Goal: Information Seeking & Learning: Learn about a topic

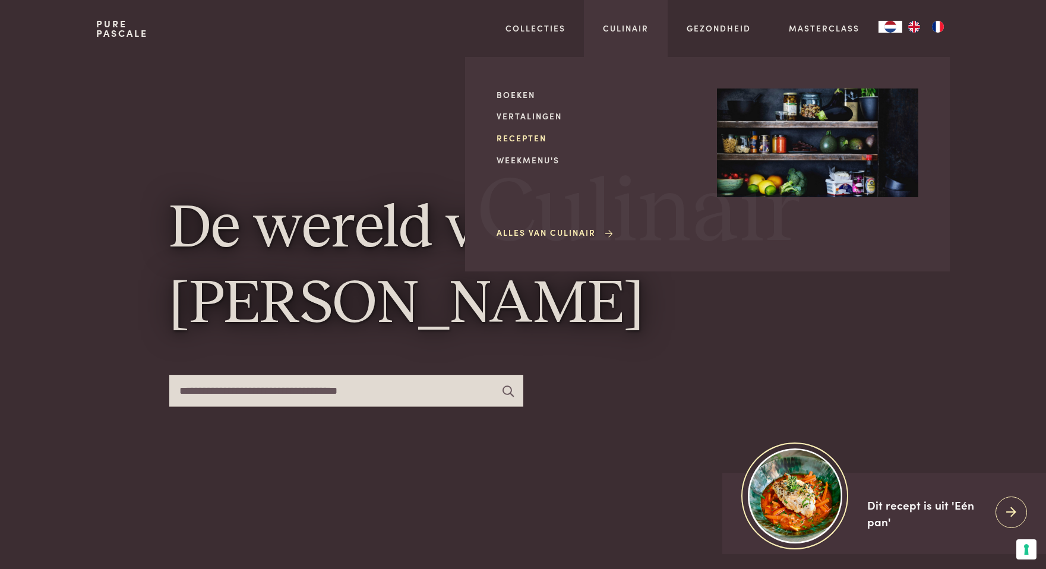
click at [521, 138] on link "Recepten" at bounding box center [596, 138] width 201 height 12
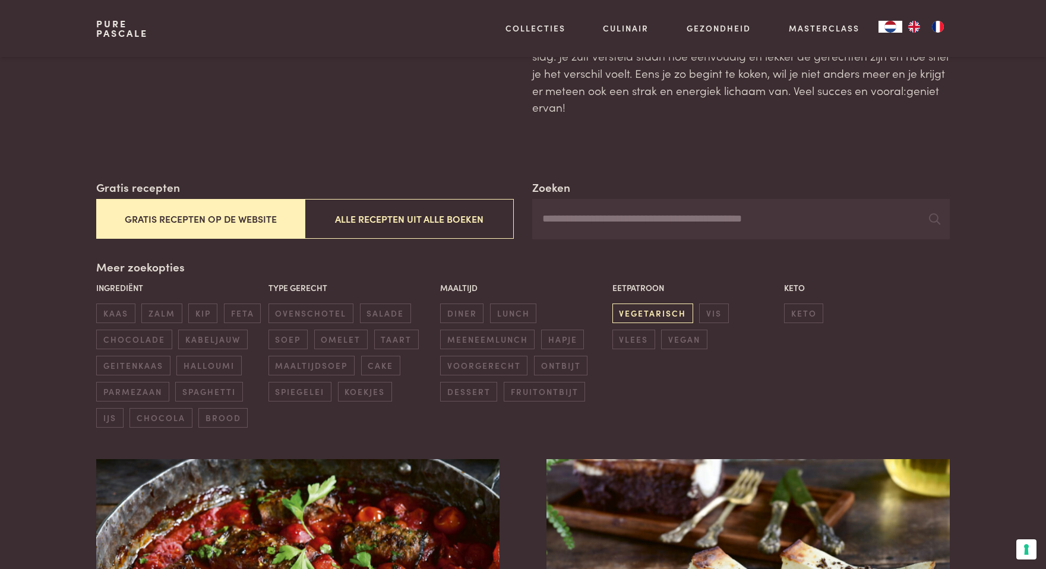
scroll to position [119, 0]
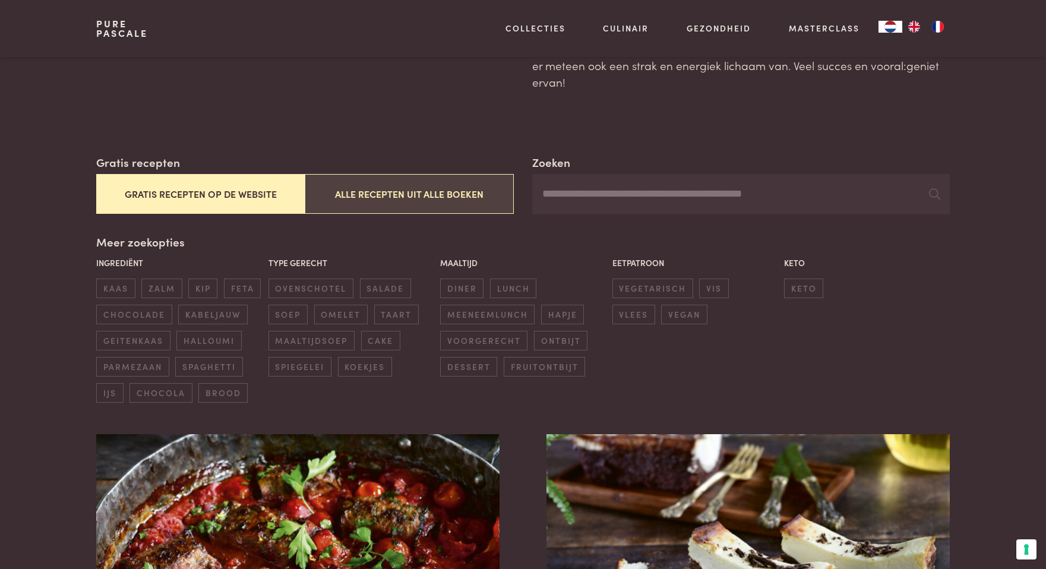
click at [438, 205] on button "Alle recepten uit alle boeken" at bounding box center [409, 194] width 208 height 40
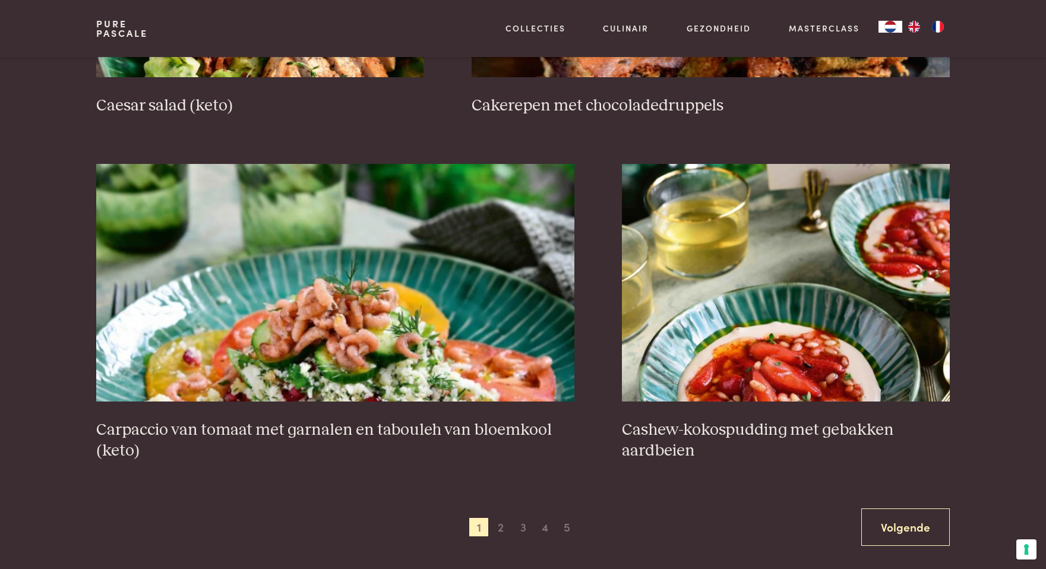
scroll to position [2072, 0]
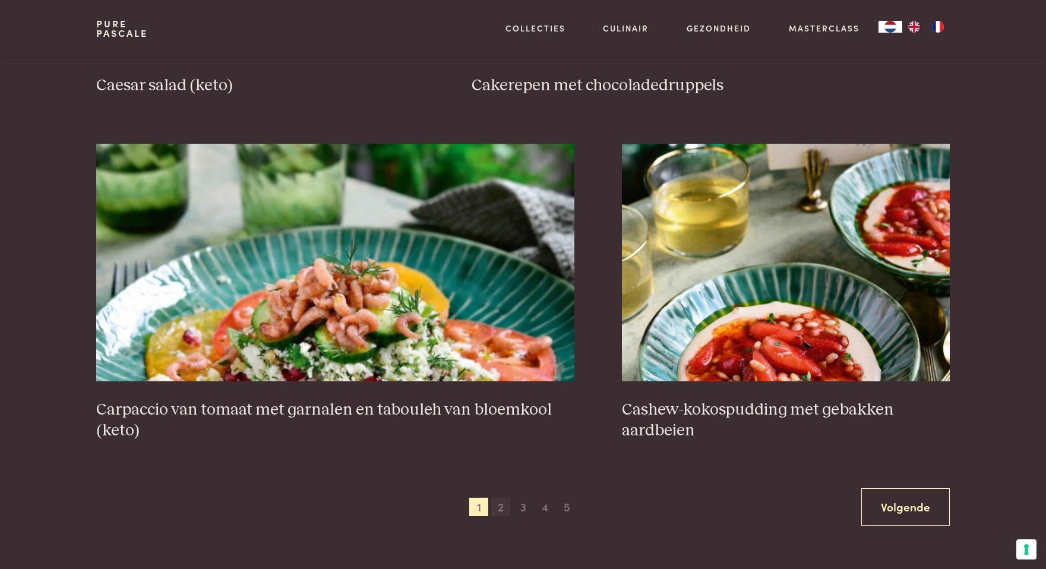
click at [500, 508] on span "2" at bounding box center [500, 507] width 19 height 19
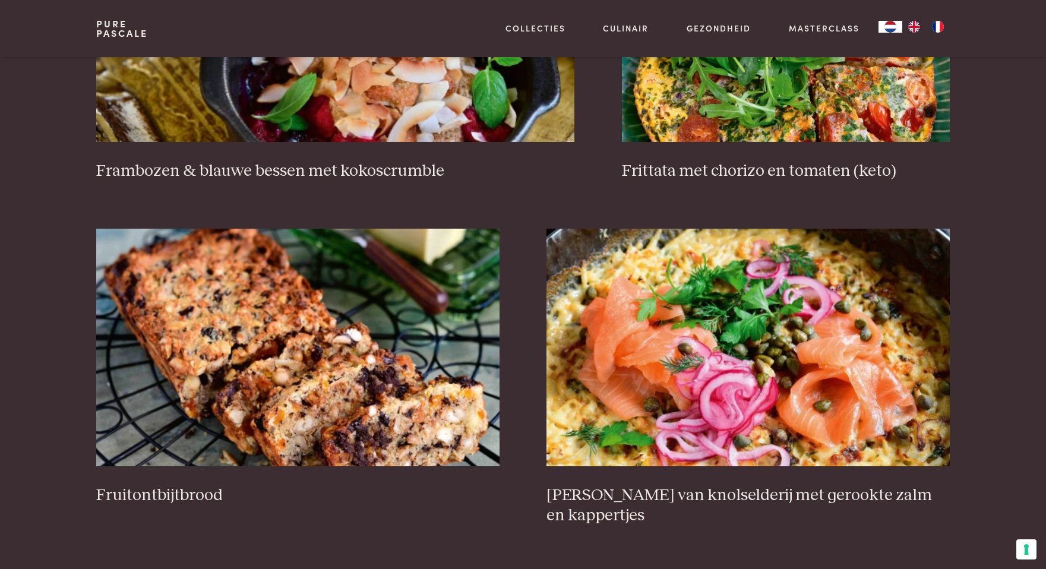
scroll to position [1319, 0]
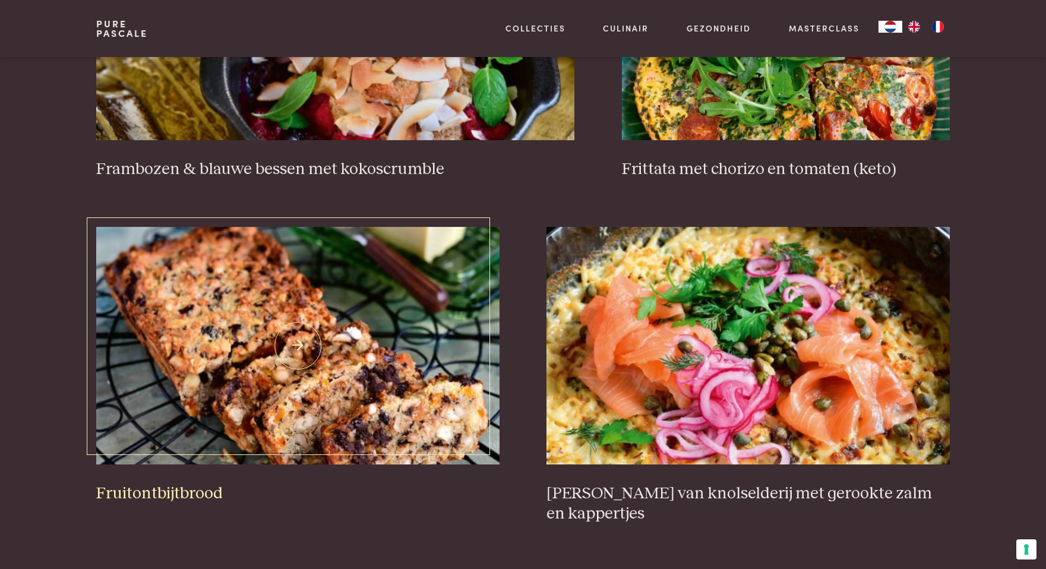
click at [410, 379] on img at bounding box center [297, 346] width 403 height 238
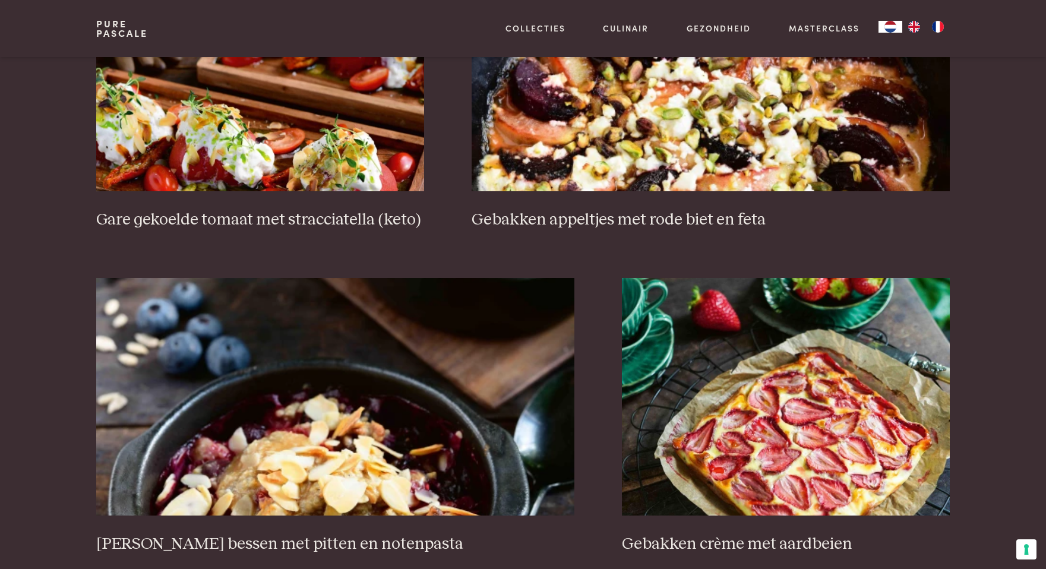
scroll to position [2132, 0]
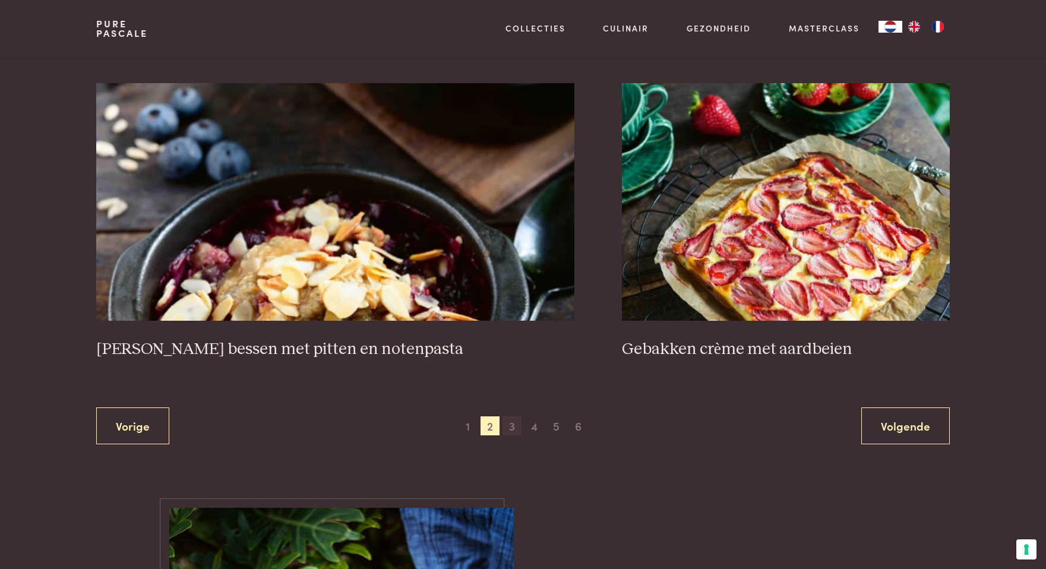
click at [512, 416] on span "3" at bounding box center [511, 425] width 19 height 19
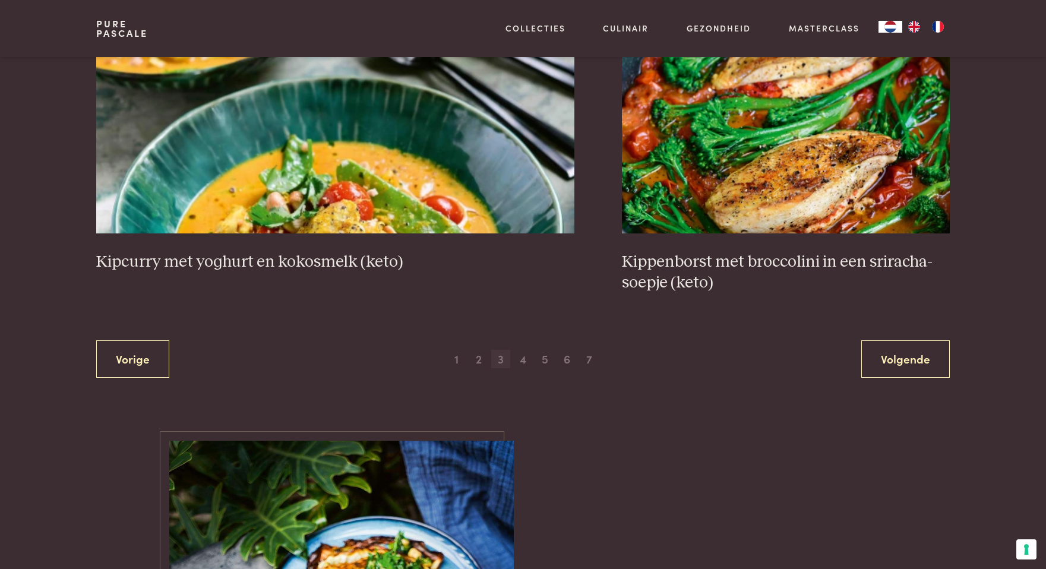
scroll to position [2224, 0]
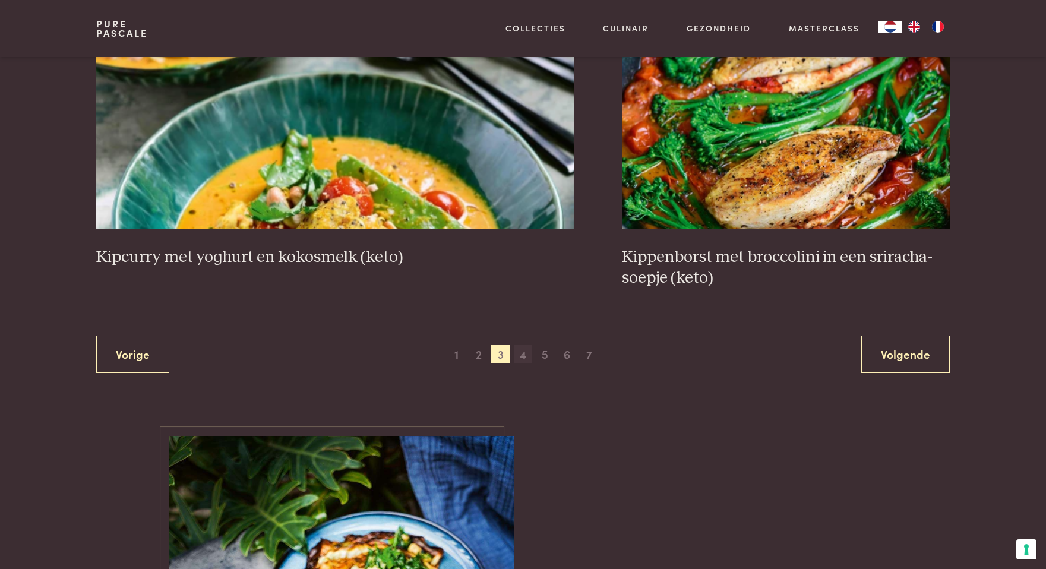
click at [520, 360] on span "4" at bounding box center [523, 354] width 19 height 19
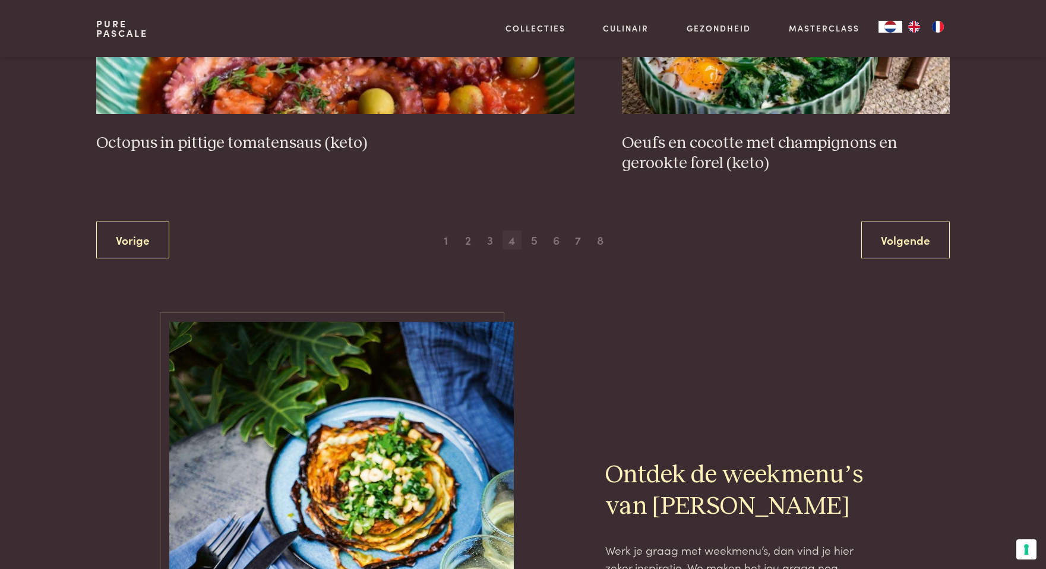
scroll to position [2295, 0]
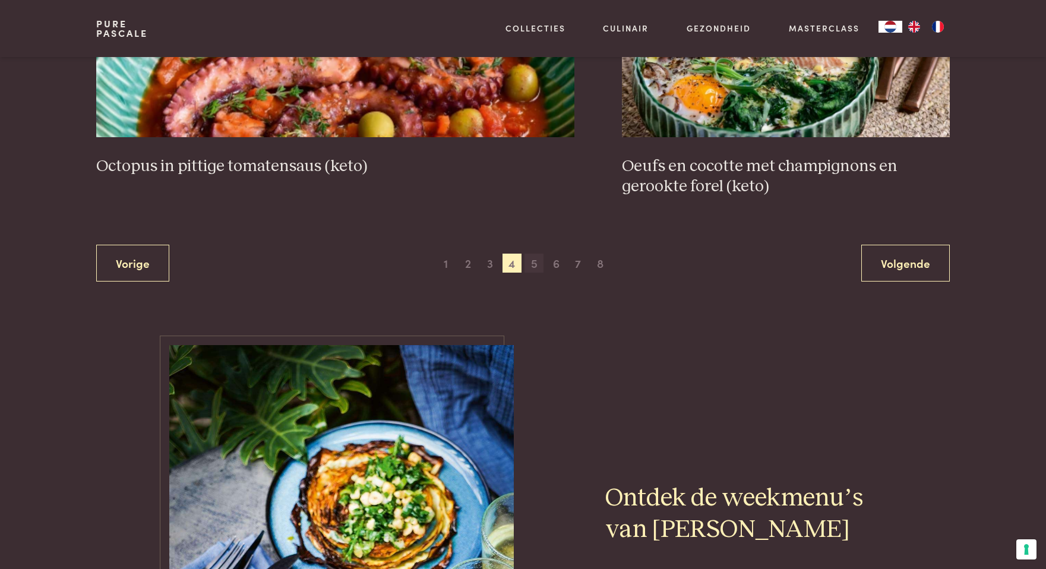
click at [530, 268] on span "5" at bounding box center [533, 263] width 19 height 19
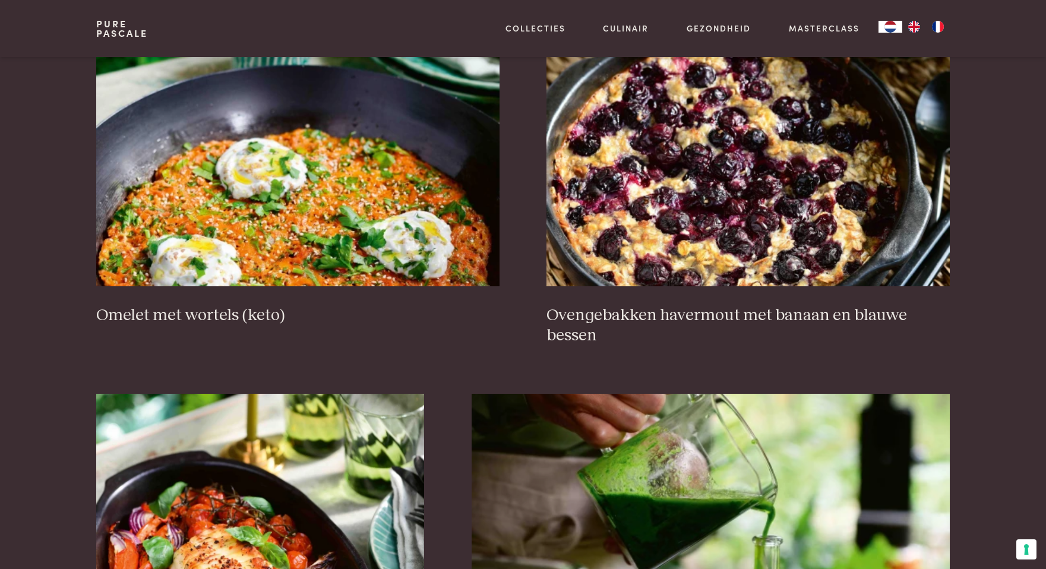
scroll to position [492, 0]
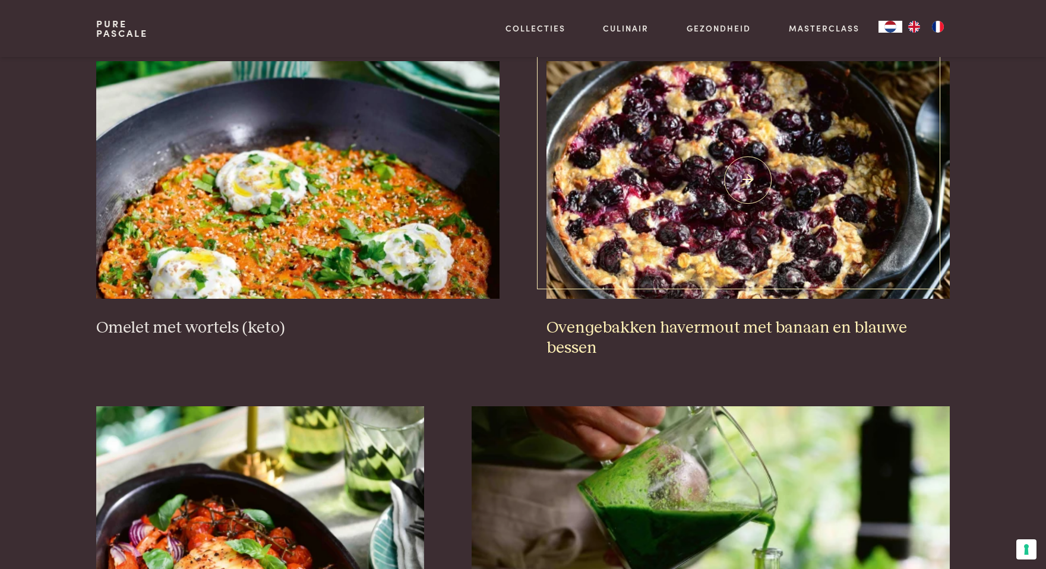
click at [611, 220] on img at bounding box center [747, 180] width 403 height 238
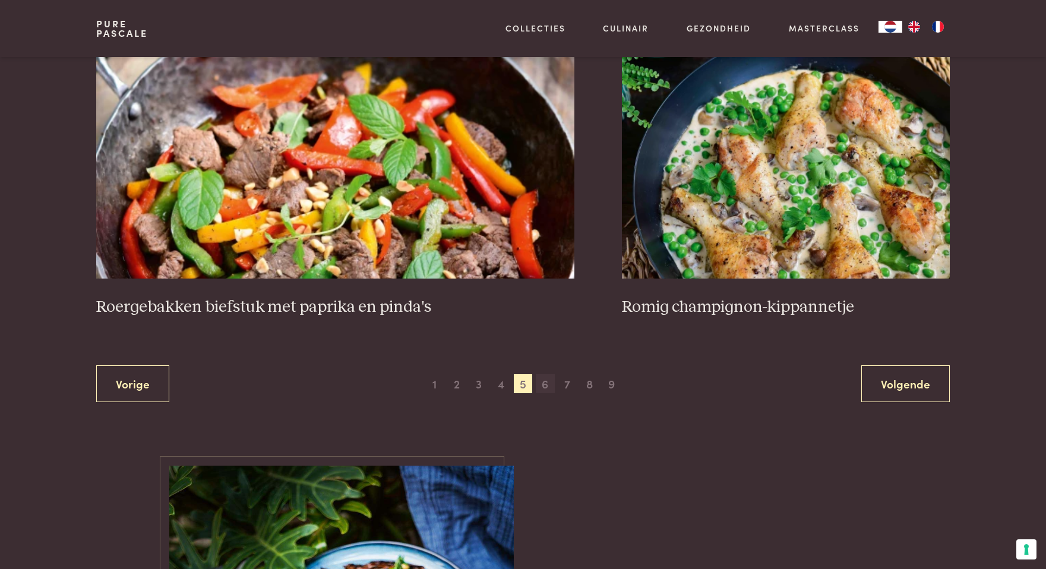
click at [548, 382] on span "6" at bounding box center [545, 383] width 19 height 19
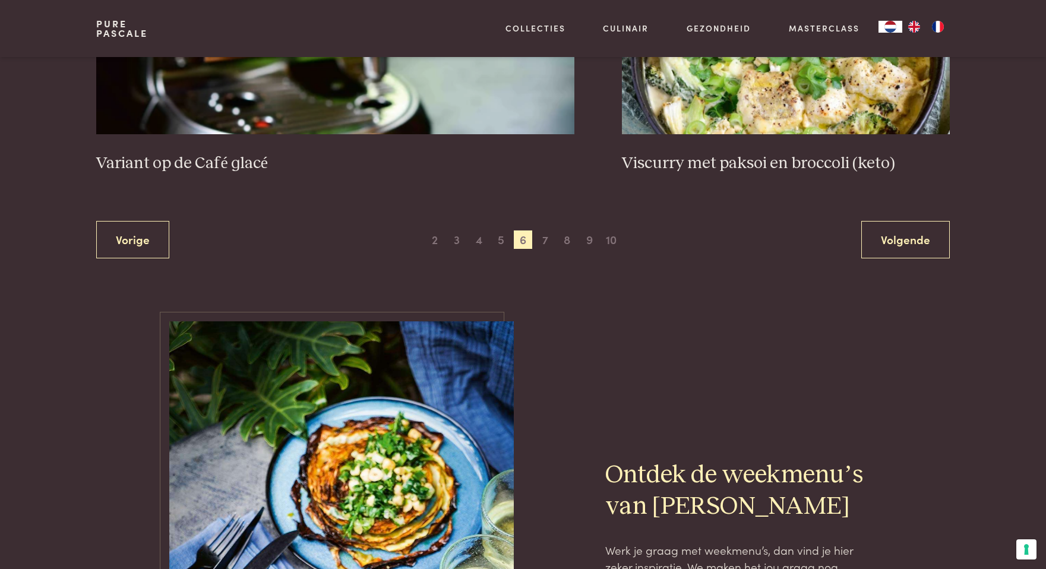
scroll to position [2306, 0]
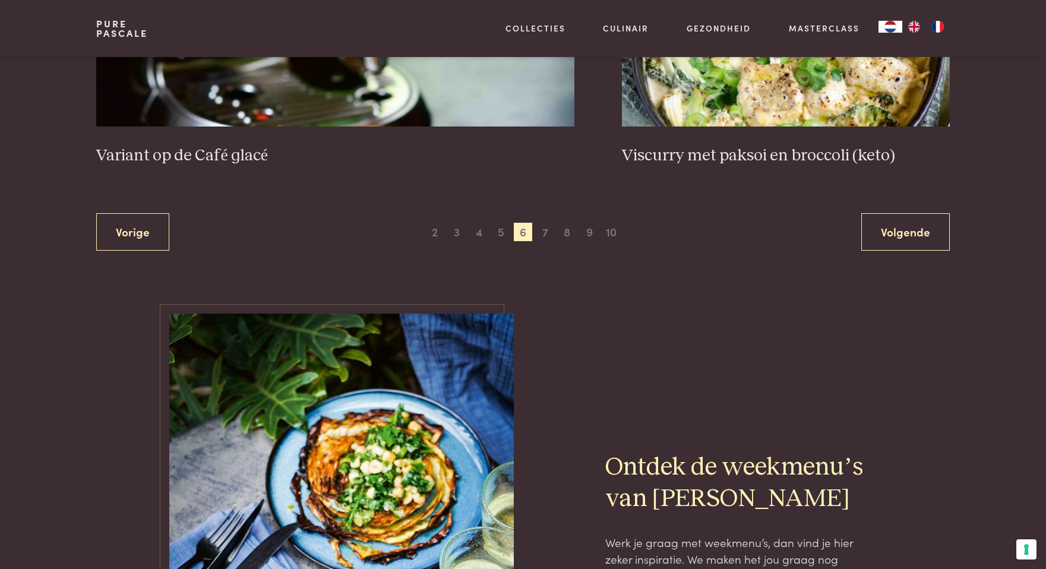
click at [542, 241] on div "Vorige 1 2 3 4 5 6 7 8 9 10 11 12 13 14 15 16 17 18 19 20 21 22 23 24 25 26 27 …" at bounding box center [522, 231] width 853 height 37
click at [542, 236] on span "7" at bounding box center [545, 232] width 19 height 19
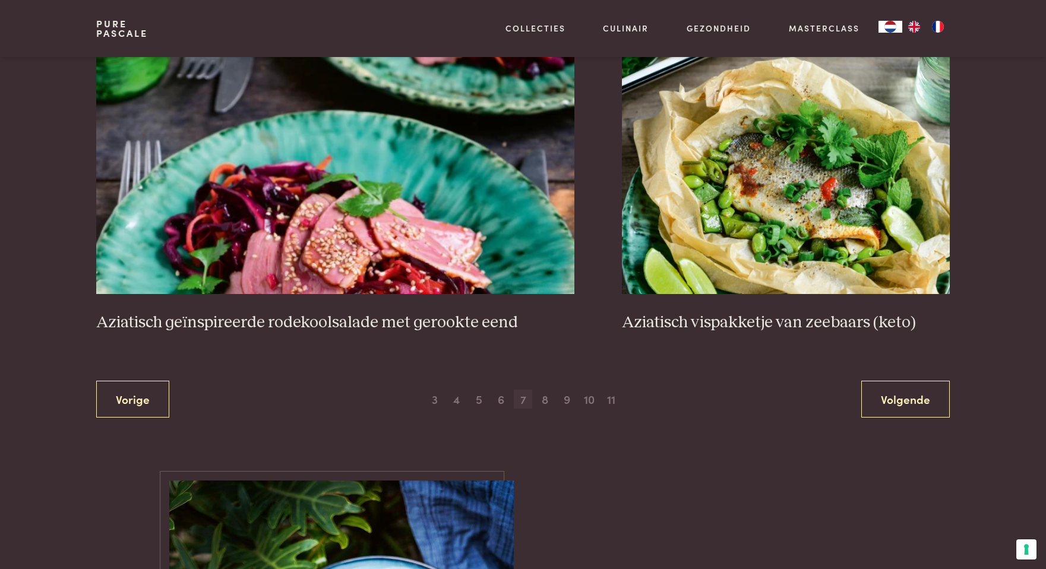
scroll to position [2123, 0]
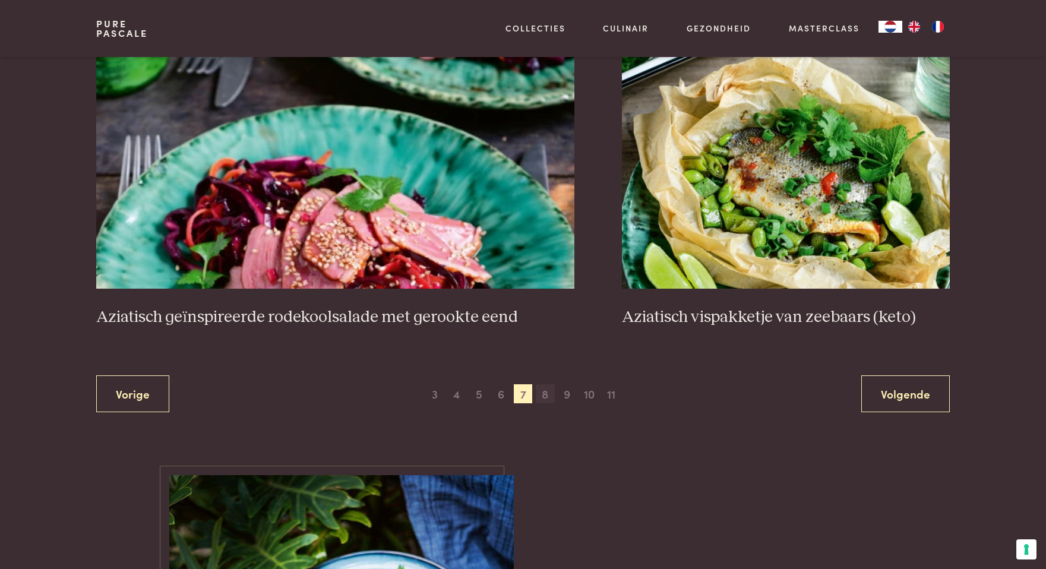
click at [542, 396] on span "8" at bounding box center [545, 393] width 19 height 19
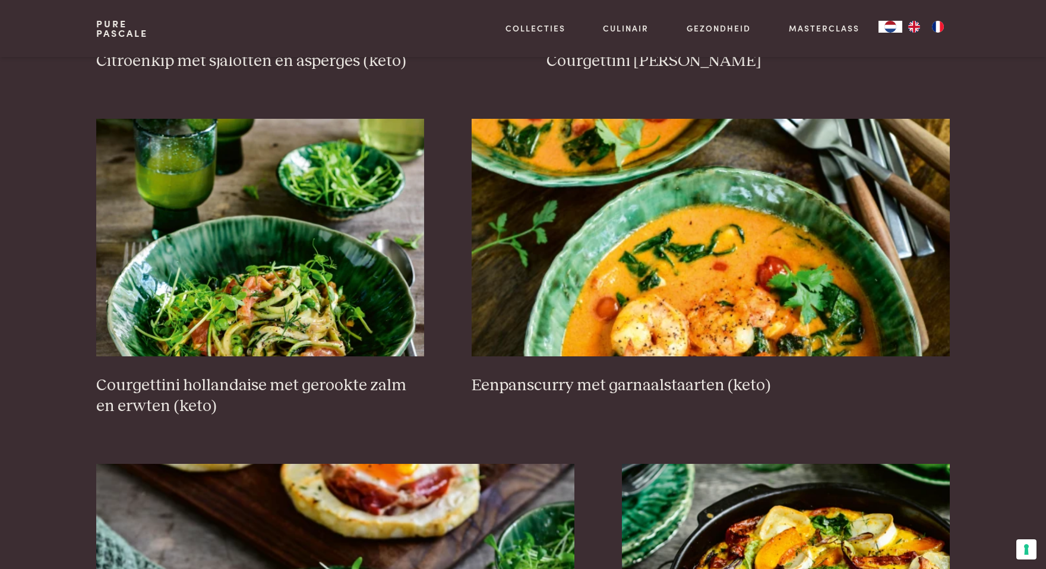
scroll to position [1750, 0]
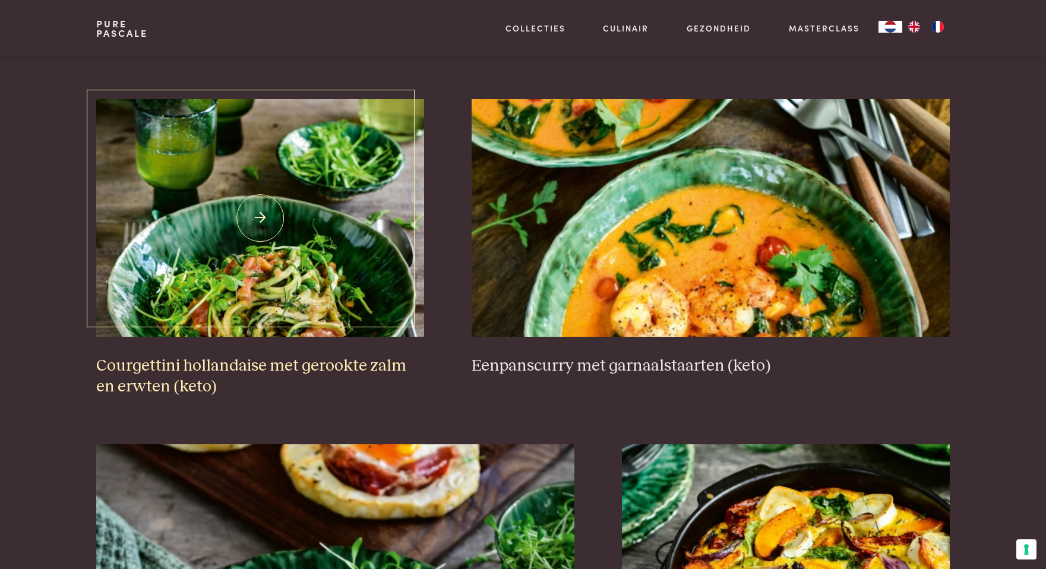
click at [300, 280] on img at bounding box center [260, 218] width 328 height 238
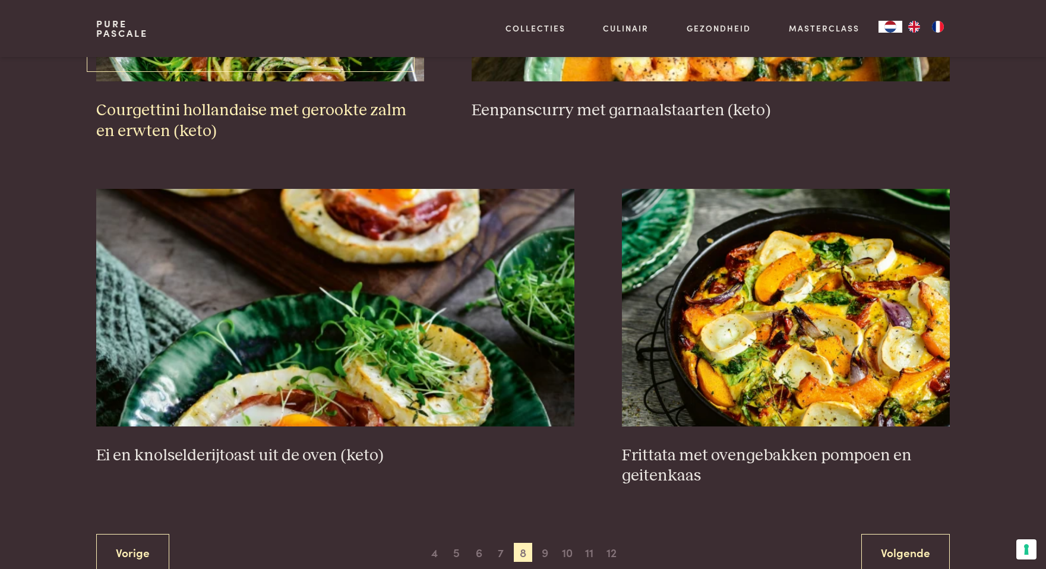
scroll to position [2054, 0]
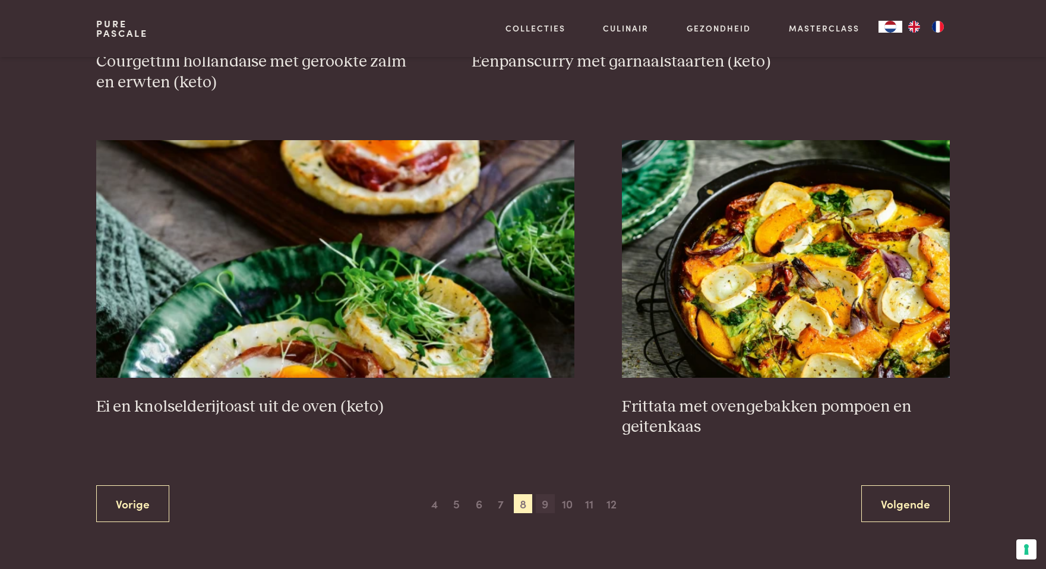
click at [549, 504] on span "9" at bounding box center [545, 503] width 19 height 19
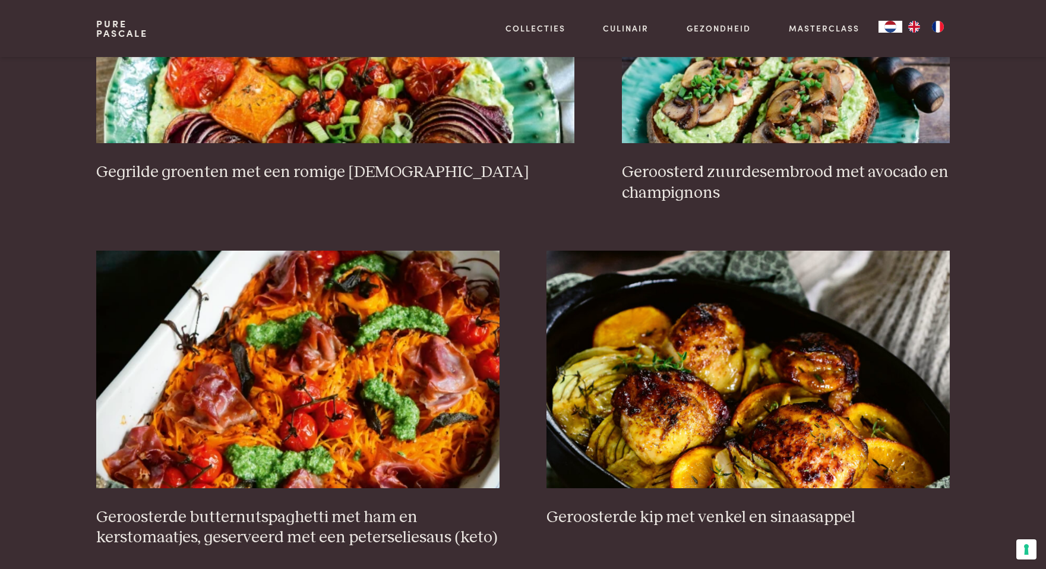
scroll to position [1298, 0]
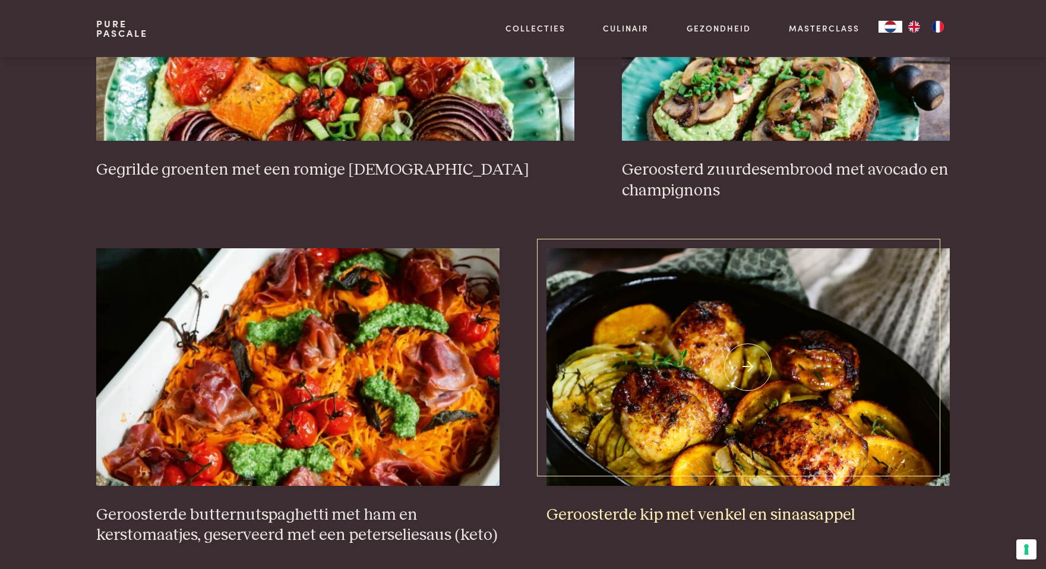
click at [725, 432] on img at bounding box center [747, 367] width 403 height 238
click at [447, 348] on img at bounding box center [297, 367] width 403 height 238
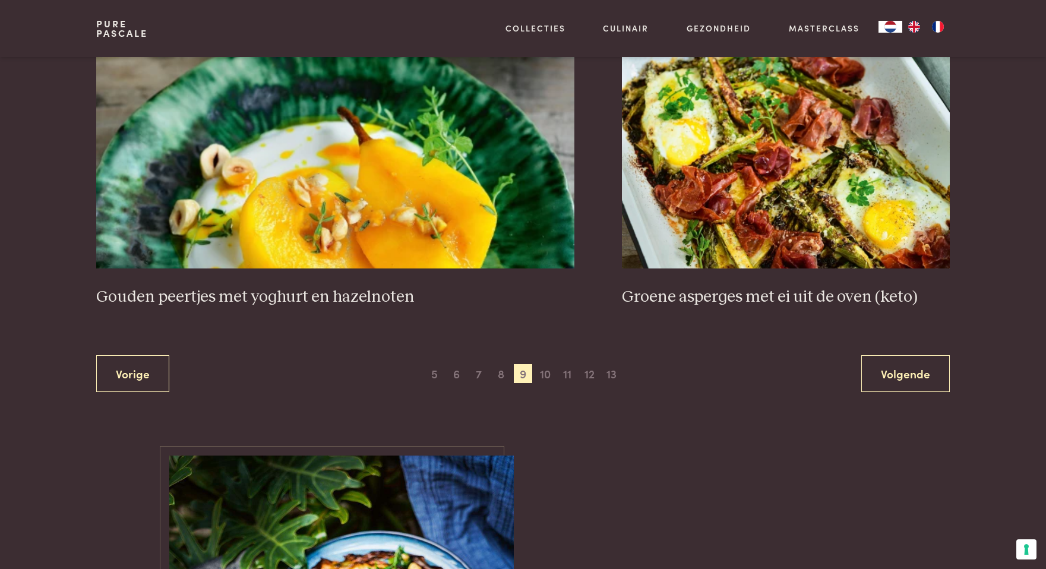
scroll to position [2188, 0]
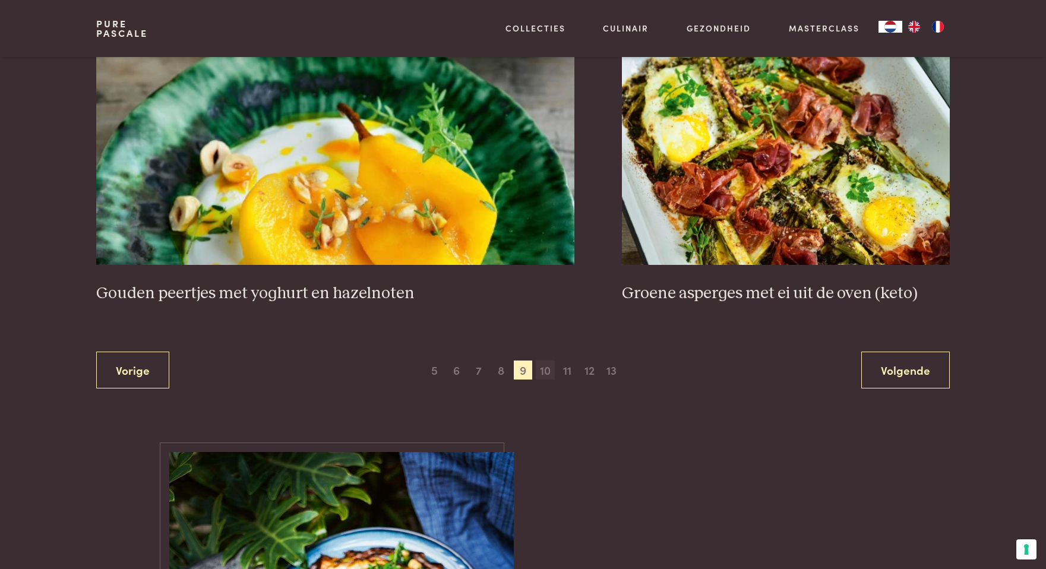
click at [540, 369] on span "10" at bounding box center [545, 369] width 19 height 19
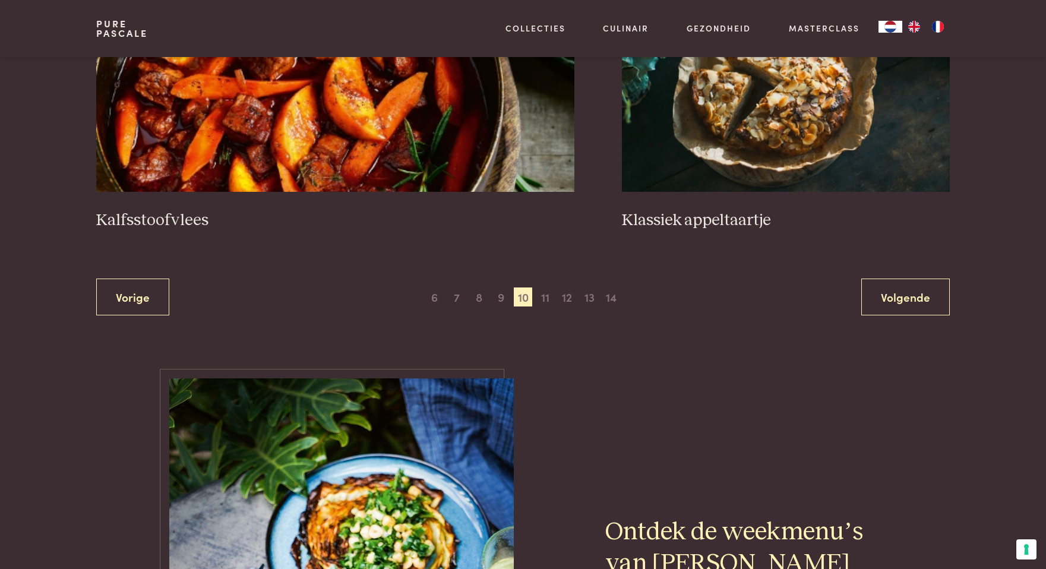
scroll to position [2223, 0]
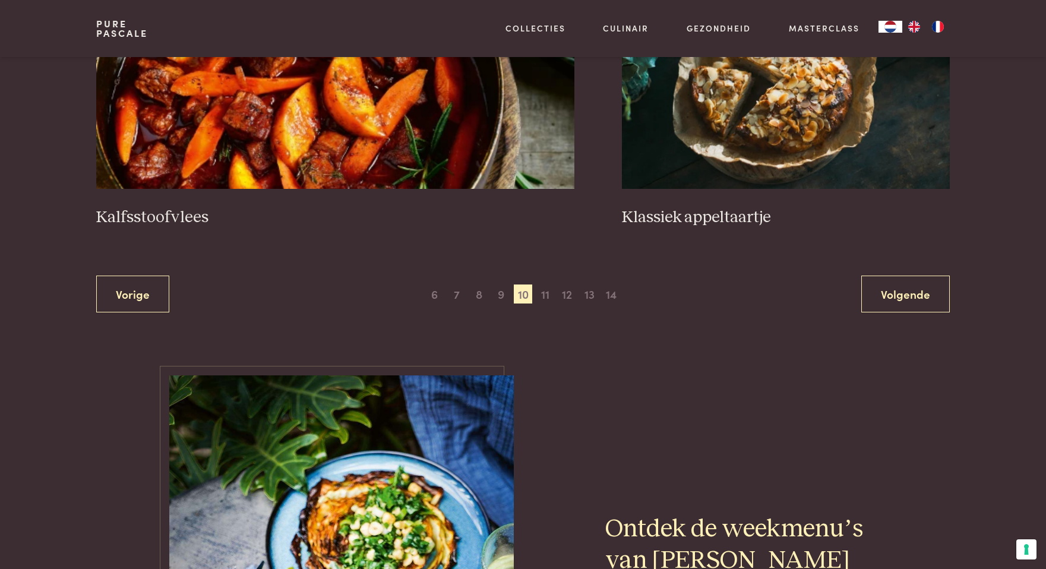
click at [547, 303] on div "Vorige 1 2 3 4 5 6 7 8 9 10 11 12 13 14 15 16 17 18 19 20 21 22 23 24 25 26 27 …" at bounding box center [522, 294] width 853 height 37
click at [546, 295] on span "11" at bounding box center [545, 293] width 19 height 19
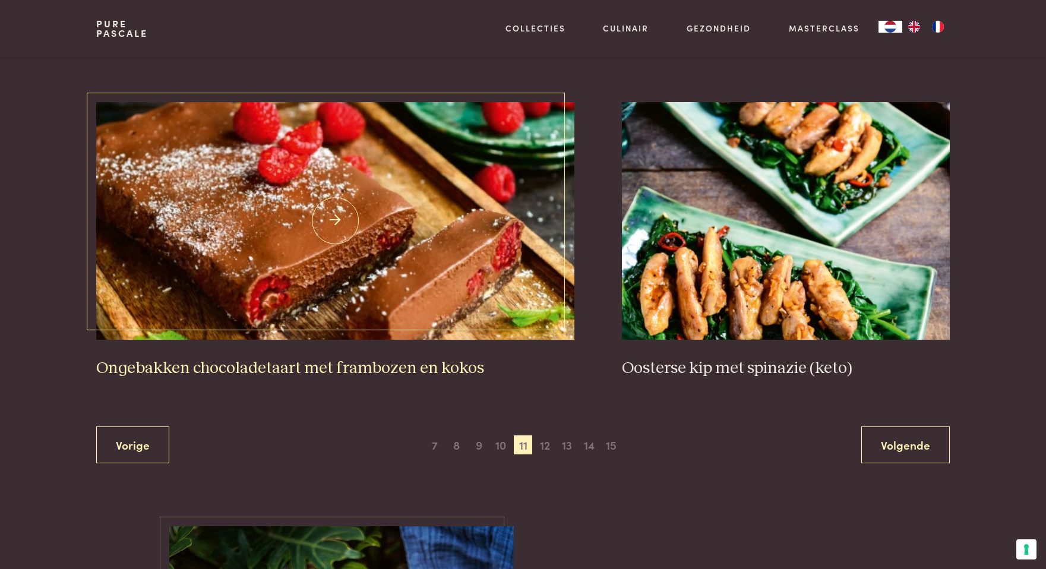
scroll to position [2088, 0]
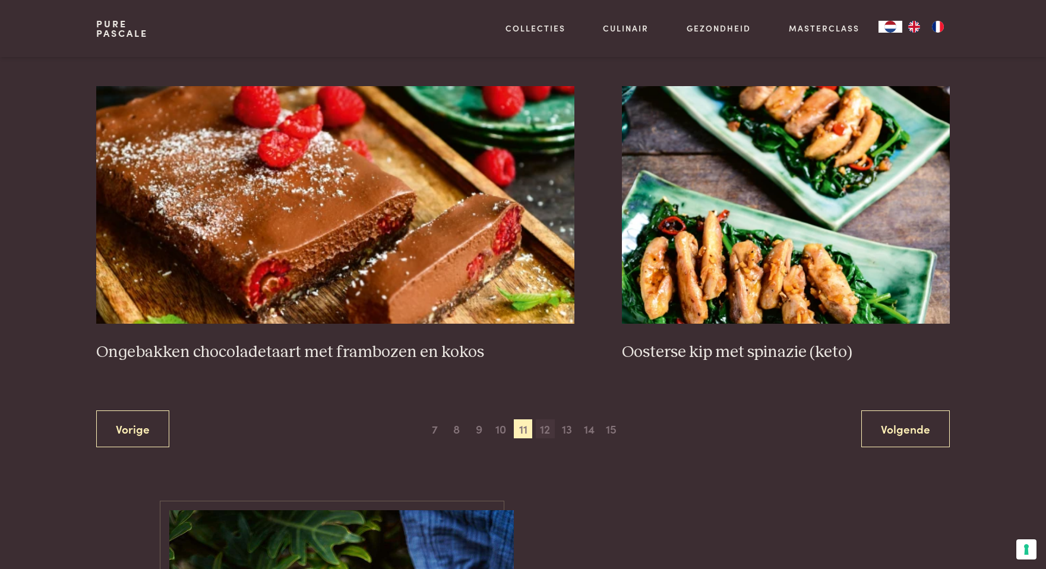
click at [544, 426] on span "12" at bounding box center [545, 428] width 19 height 19
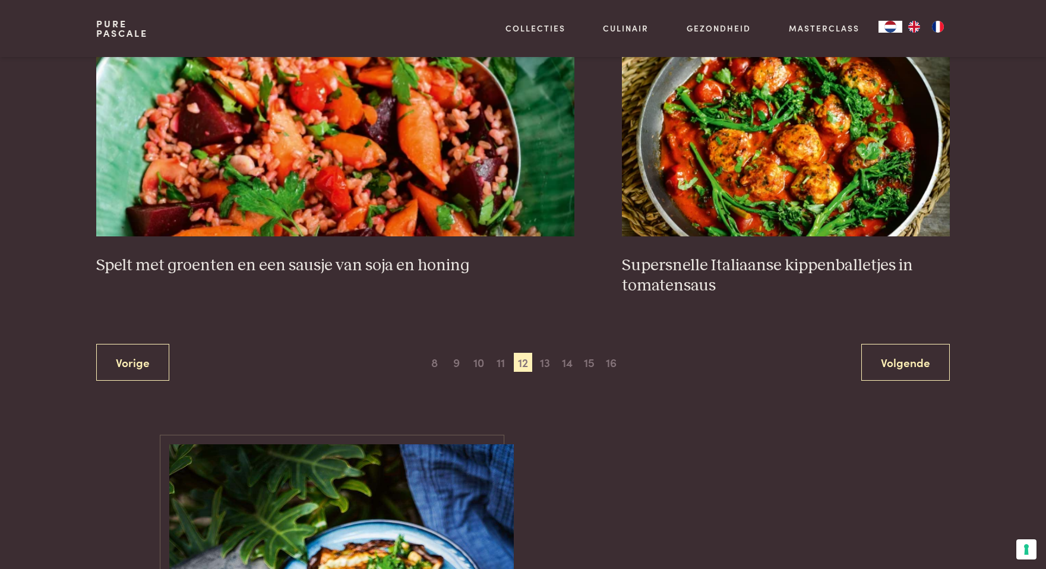
scroll to position [2223, 0]
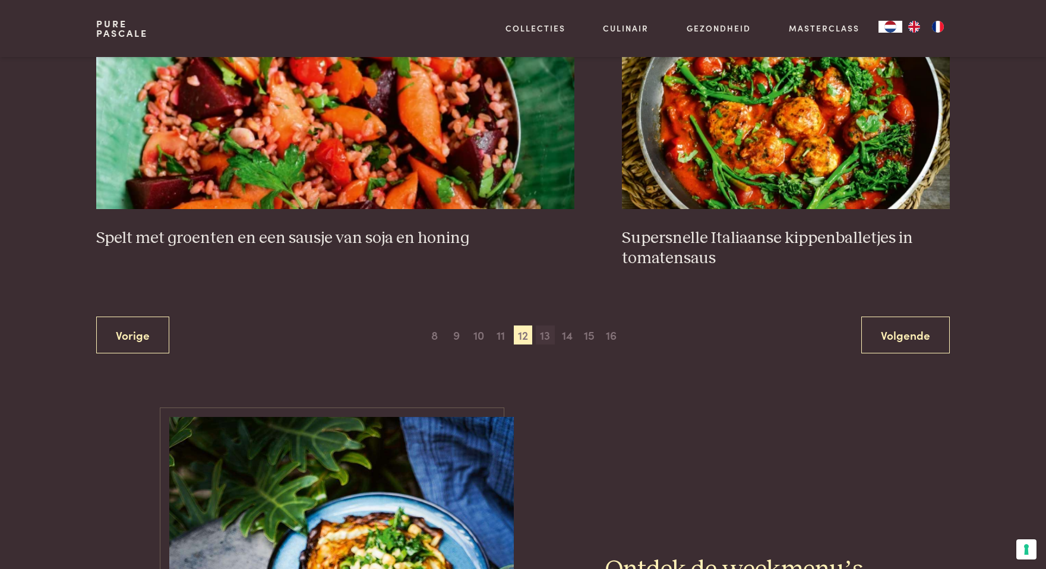
click at [544, 334] on span "13" at bounding box center [545, 334] width 19 height 19
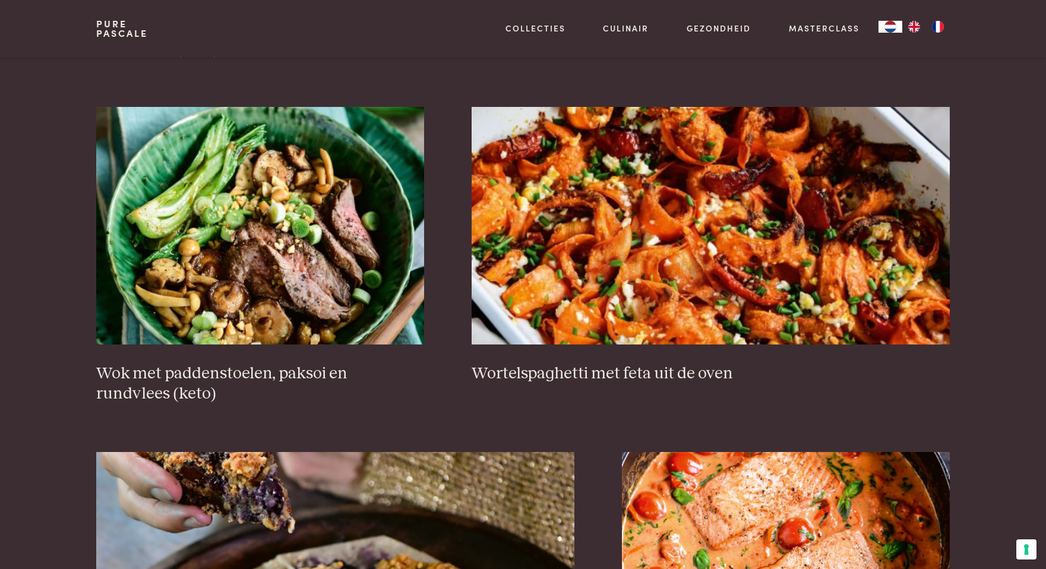
scroll to position [1768, 0]
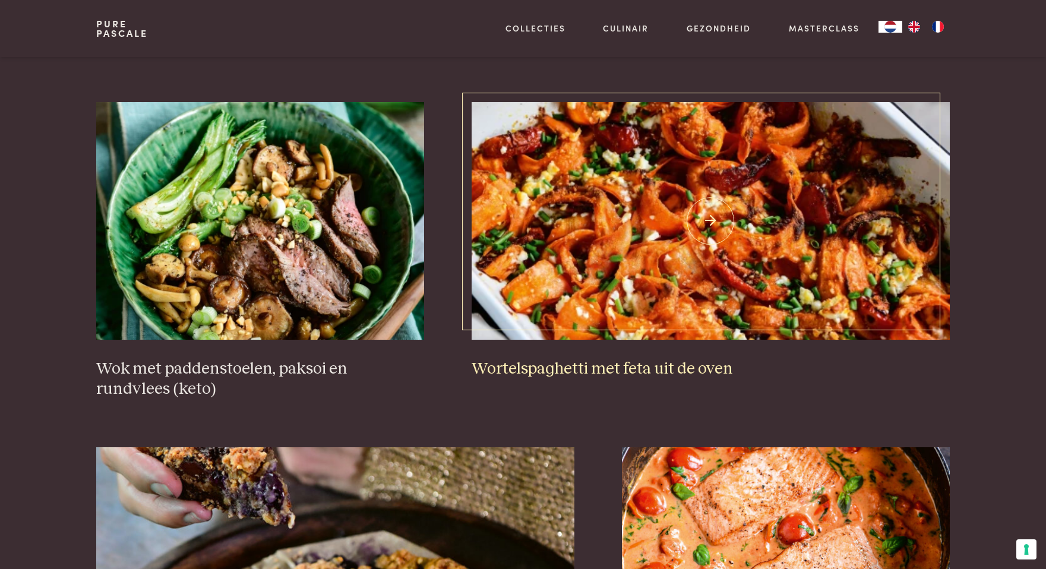
click at [559, 293] on img at bounding box center [710, 221] width 478 height 238
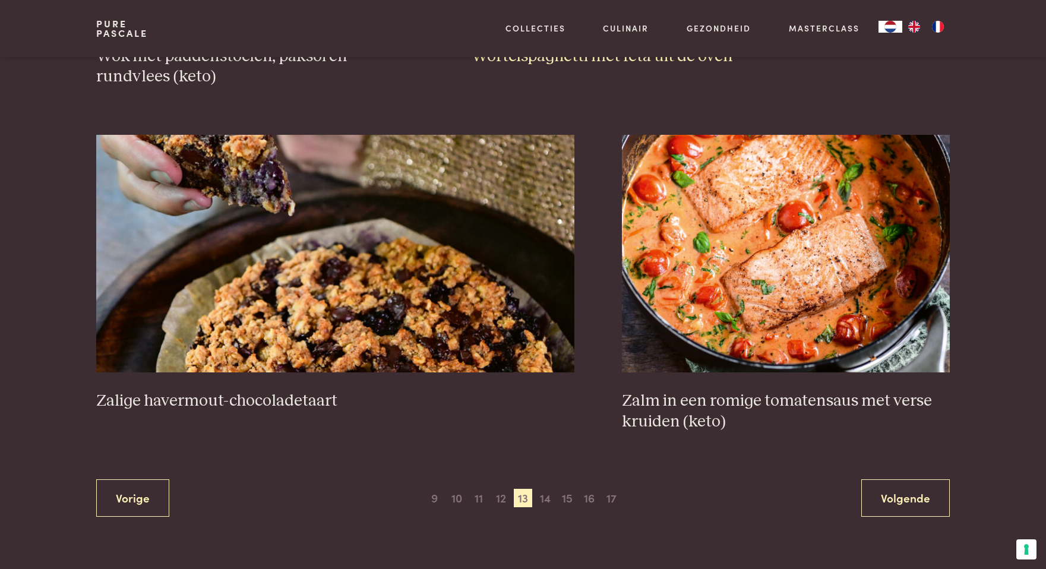
scroll to position [2231, 0]
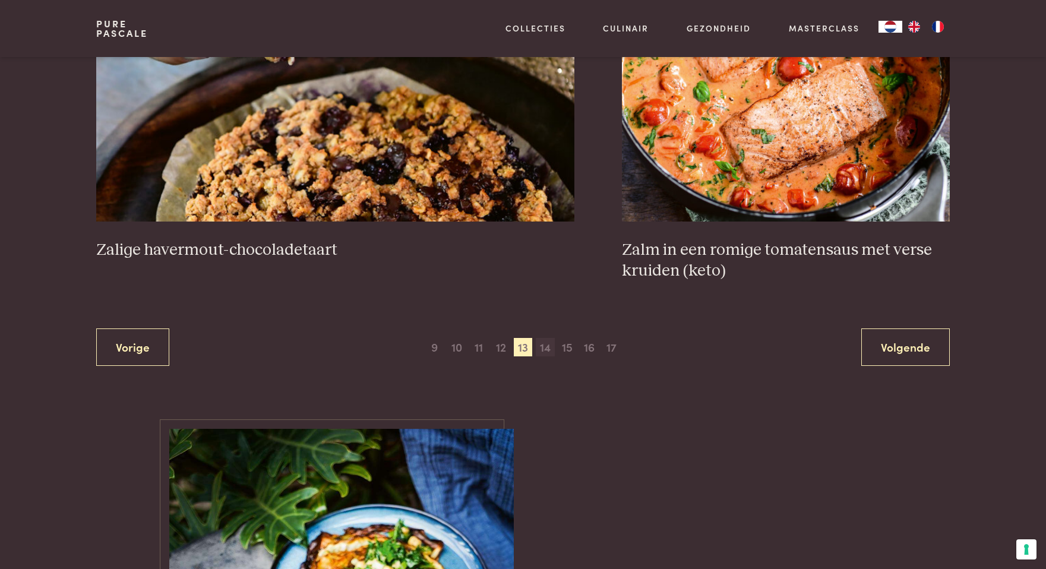
click at [542, 353] on span "14" at bounding box center [545, 347] width 19 height 19
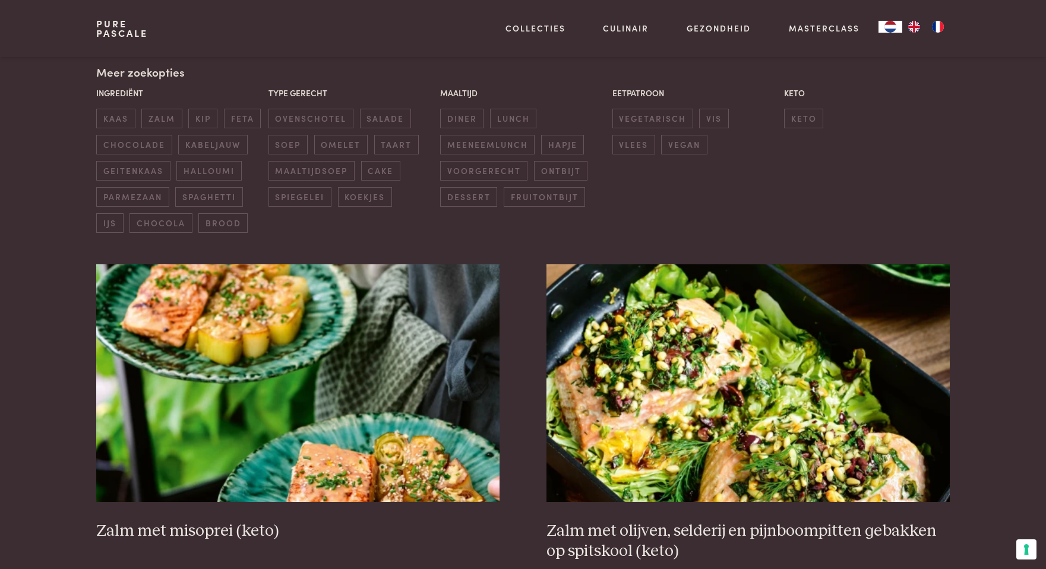
scroll to position [273, 0]
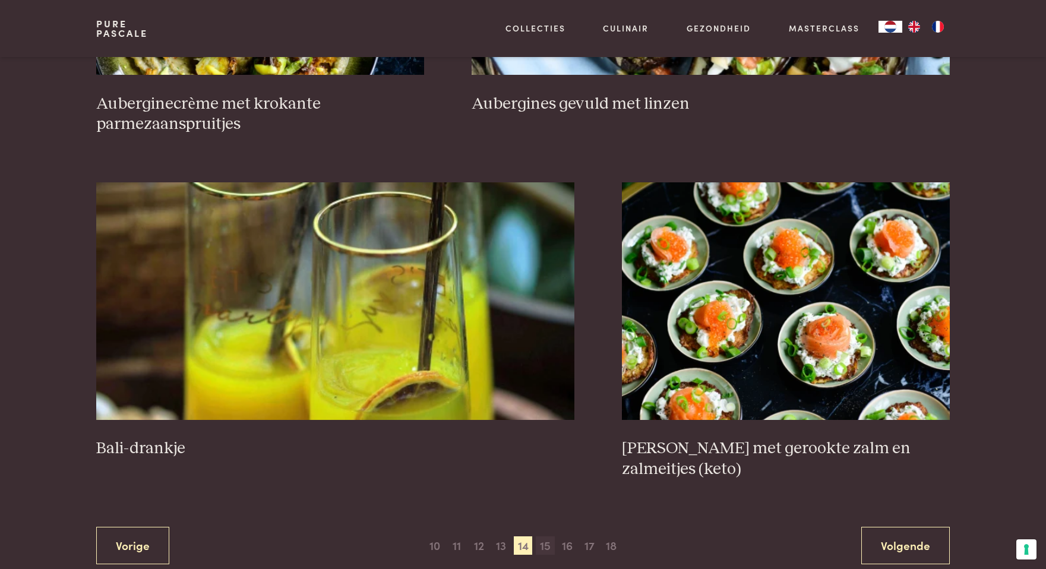
click at [549, 536] on span "15" at bounding box center [545, 545] width 19 height 19
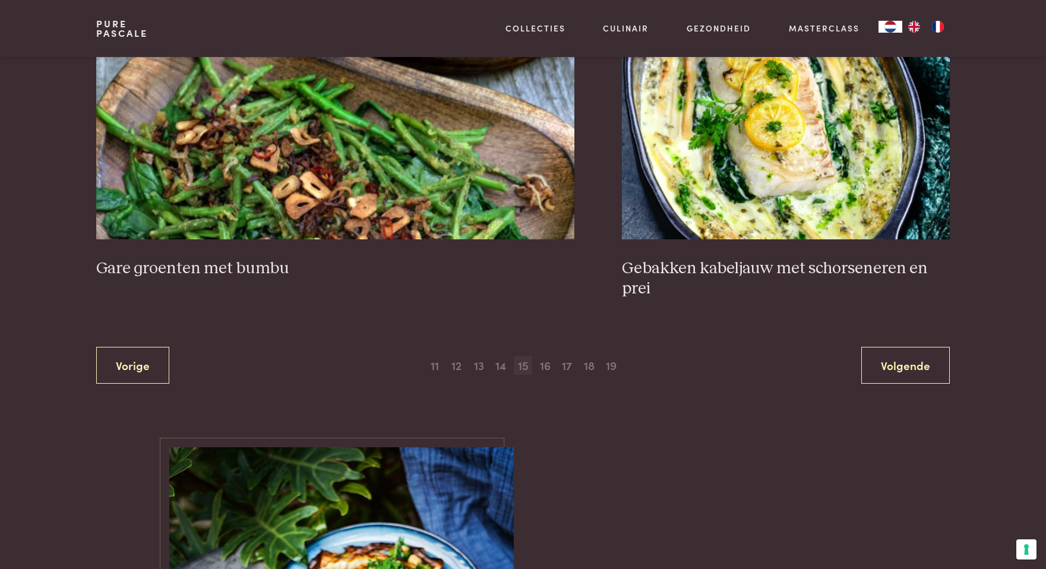
scroll to position [2206, 0]
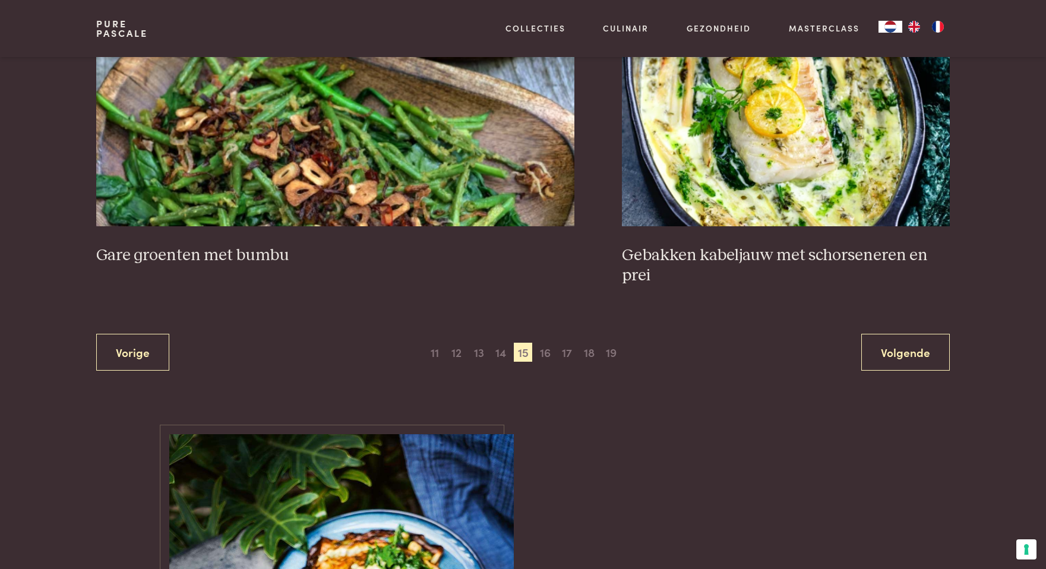
click at [544, 361] on div "Vorige 1 2 3 4 5 6 7 8 9 10 11 12 13 14 15 16 17 18 19 20 21 22 23 24 25 26 27 …" at bounding box center [522, 352] width 853 height 37
click at [543, 352] on span "16" at bounding box center [545, 352] width 19 height 19
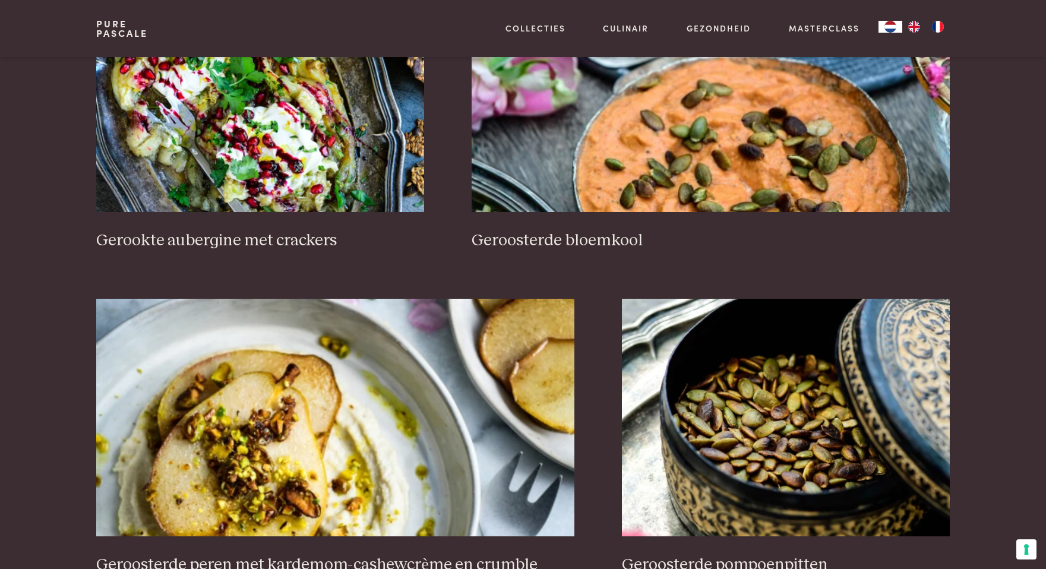
scroll to position [1914, 0]
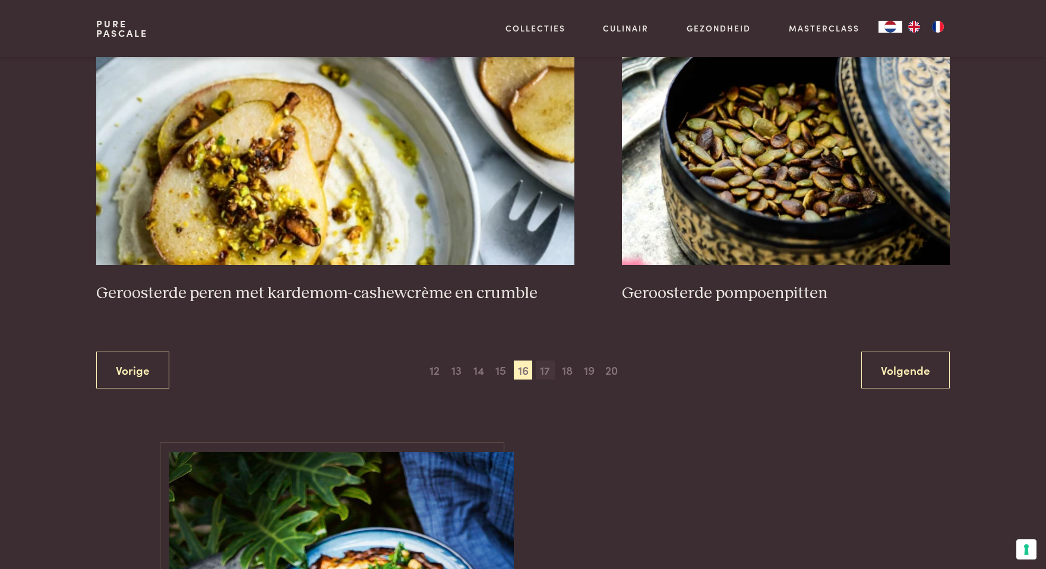
click at [539, 371] on span "17" at bounding box center [545, 369] width 19 height 19
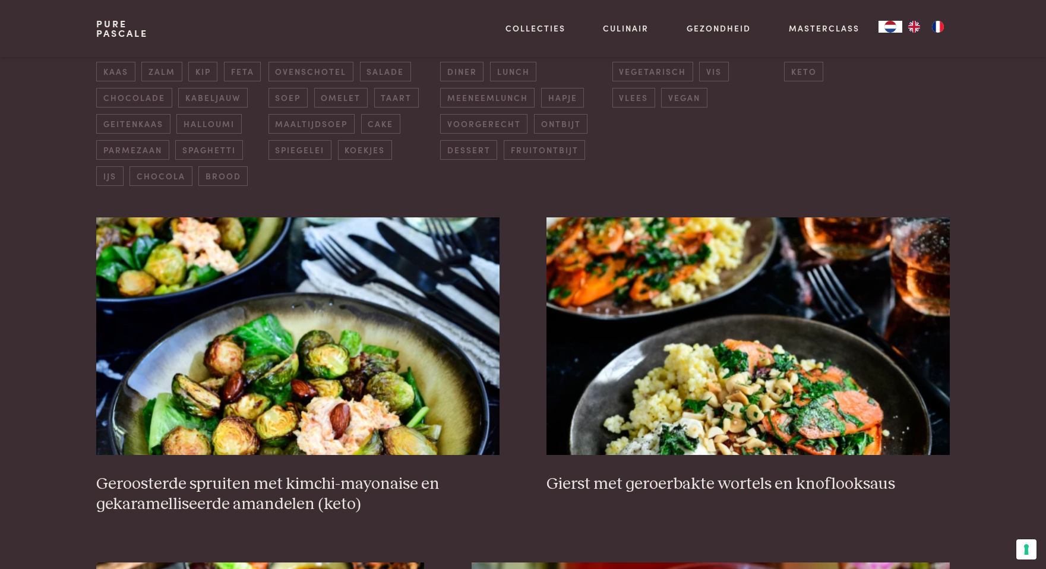
scroll to position [337, 0]
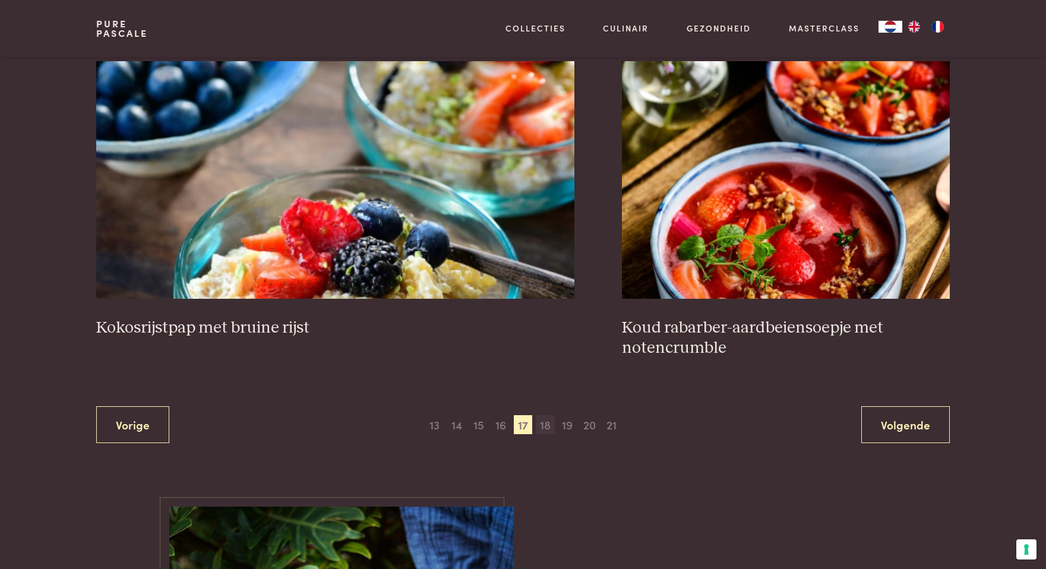
click at [542, 423] on span "18" at bounding box center [545, 424] width 19 height 19
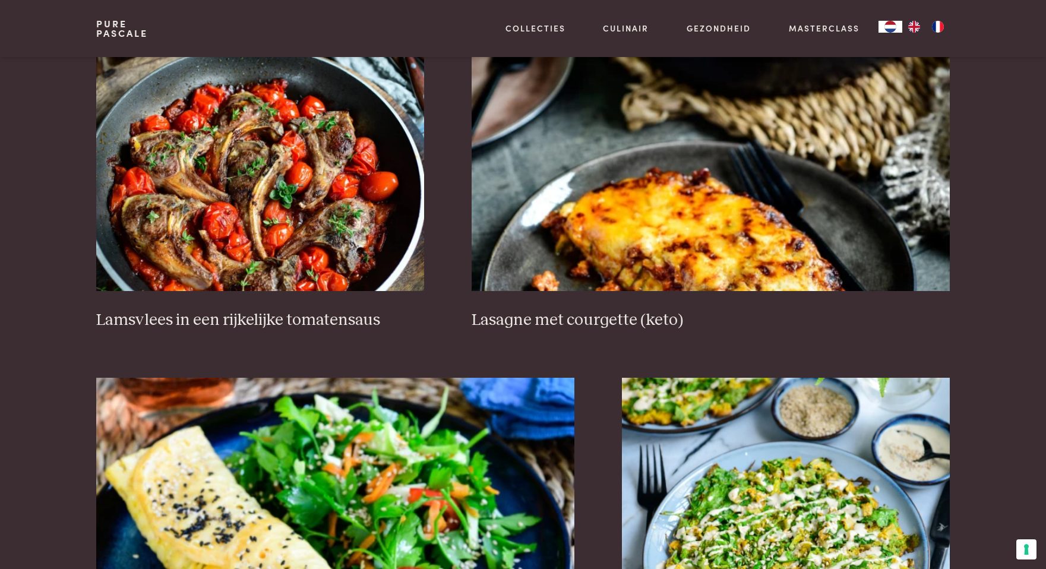
scroll to position [825, 0]
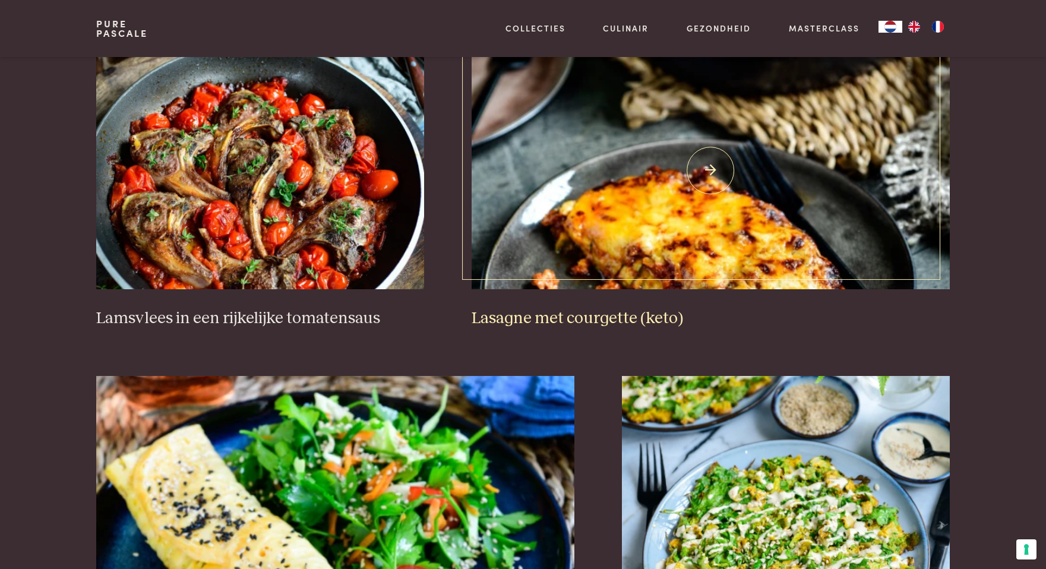
click at [581, 260] on img at bounding box center [710, 171] width 478 height 238
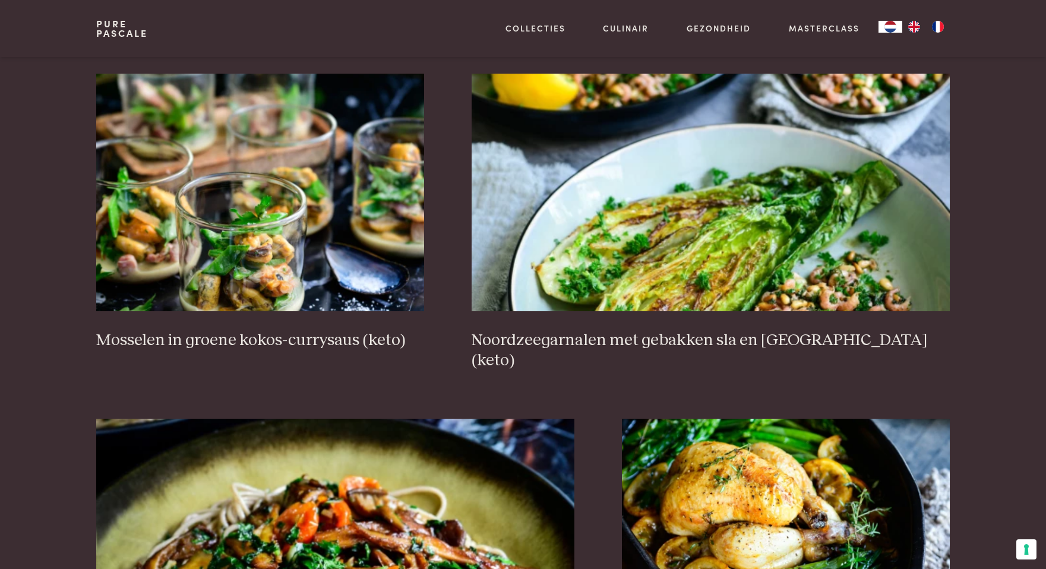
scroll to position [1801, 0]
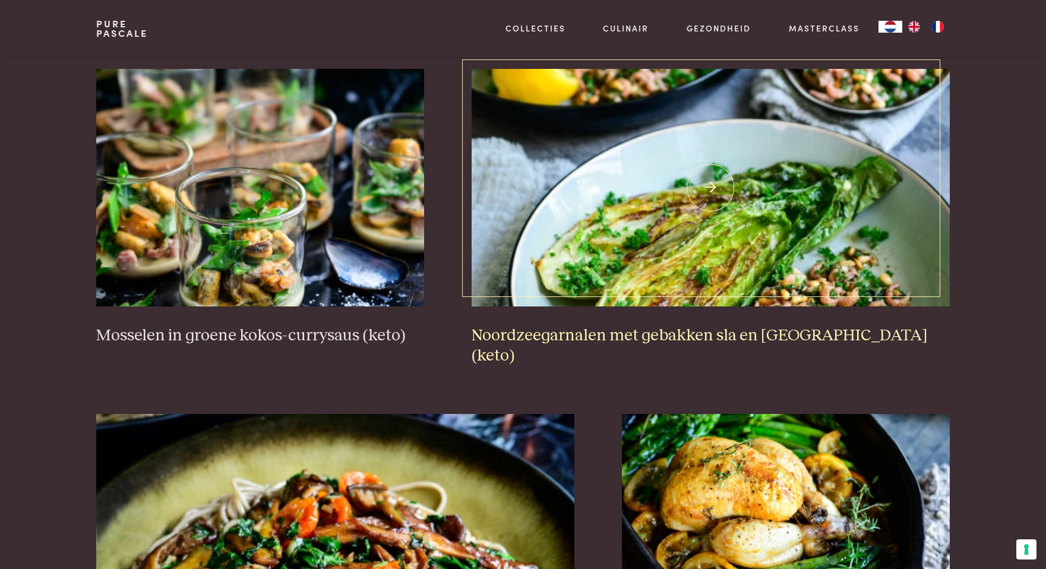
click at [561, 289] on img at bounding box center [710, 188] width 478 height 238
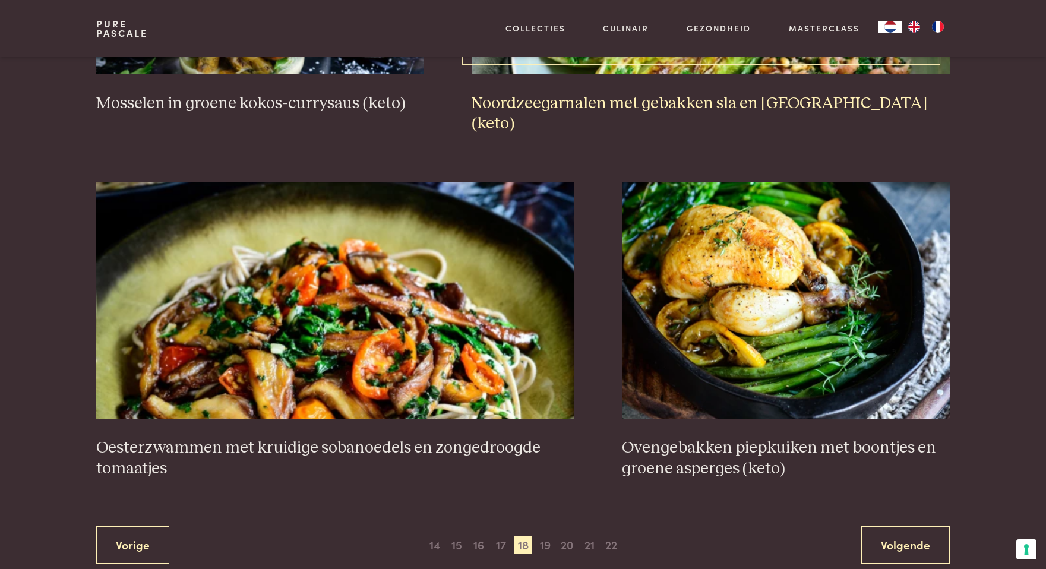
scroll to position [2054, 0]
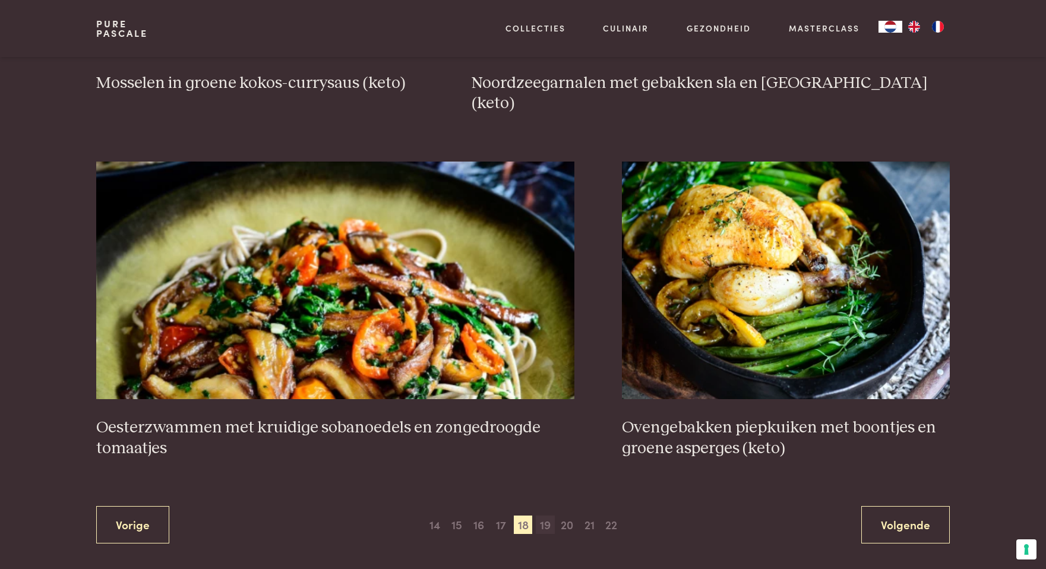
click at [543, 515] on span "19" at bounding box center [545, 524] width 19 height 19
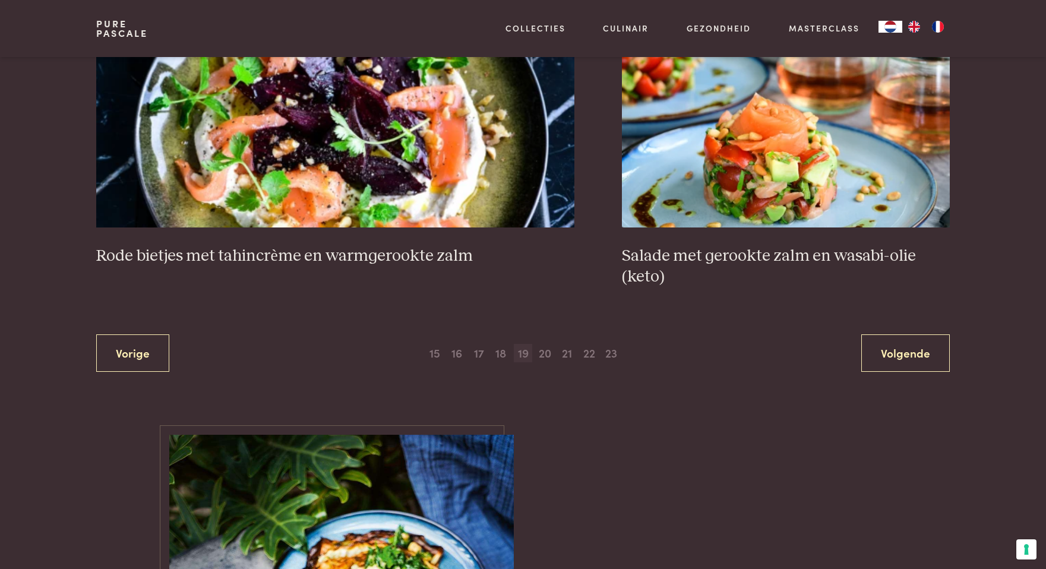
scroll to position [2346, 0]
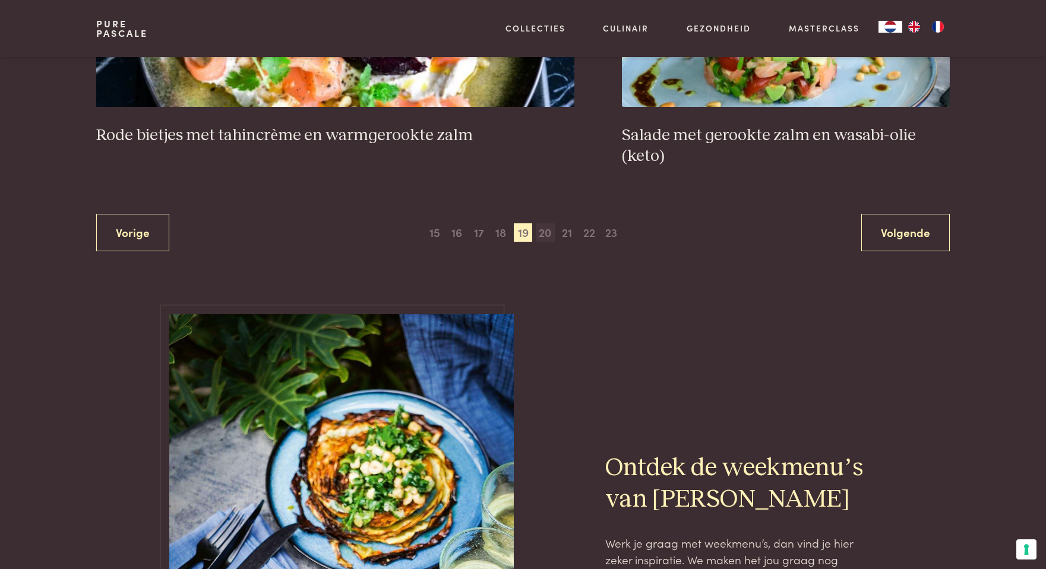
click at [544, 236] on span "20" at bounding box center [545, 232] width 19 height 19
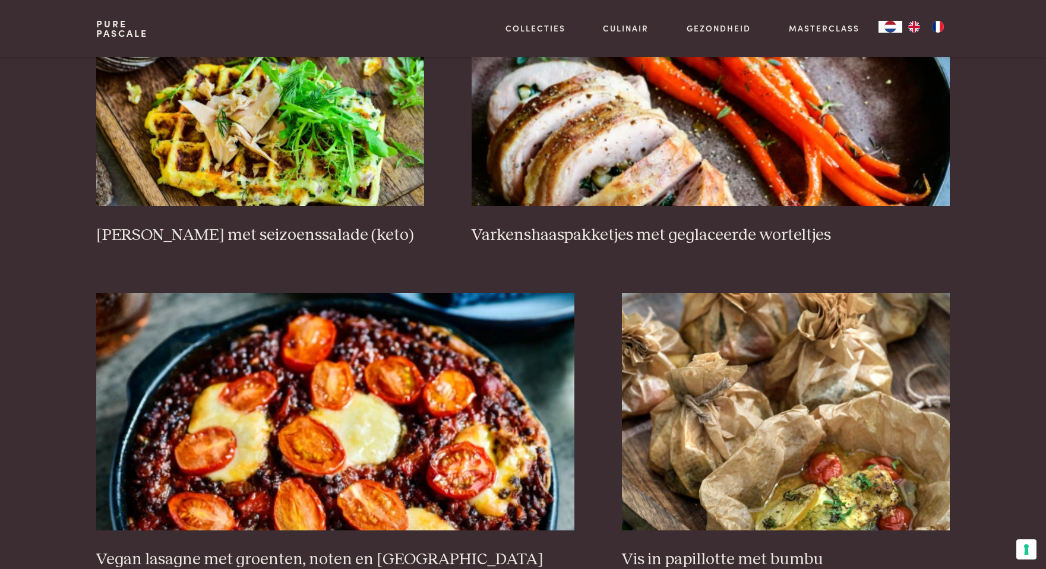
scroll to position [1866, 0]
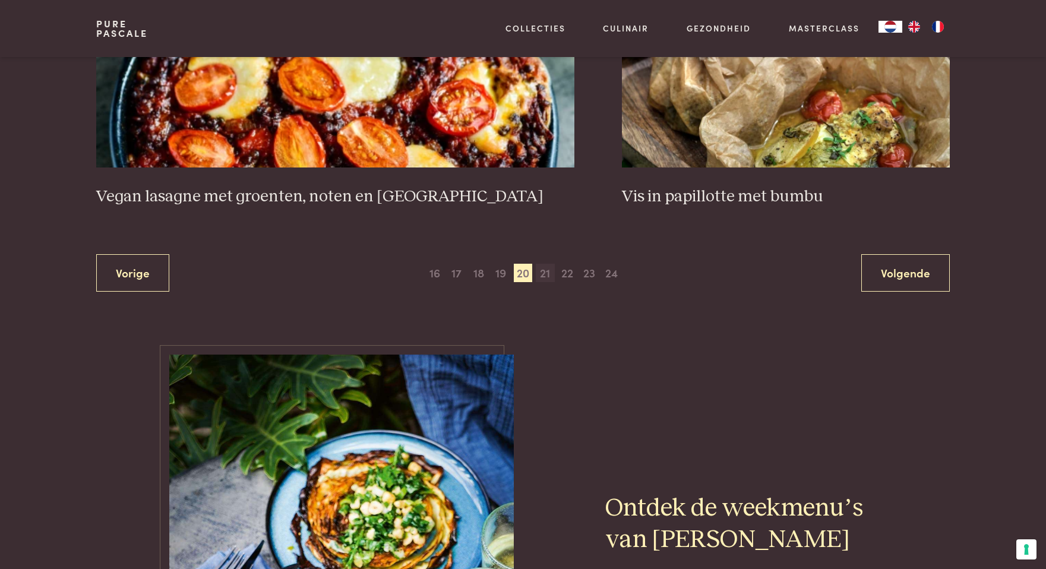
click at [547, 271] on span "21" at bounding box center [545, 273] width 19 height 19
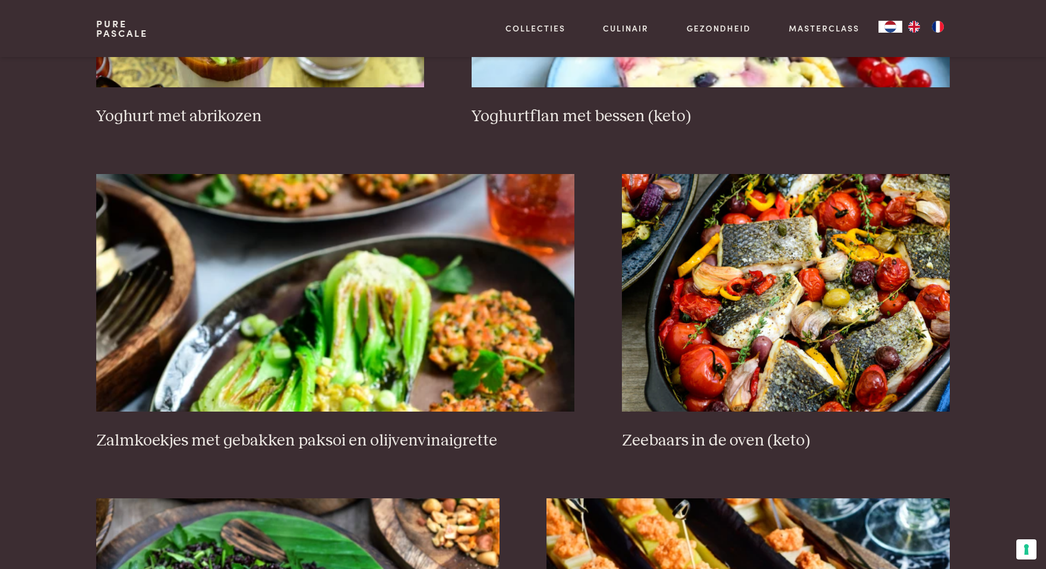
scroll to position [1079, 0]
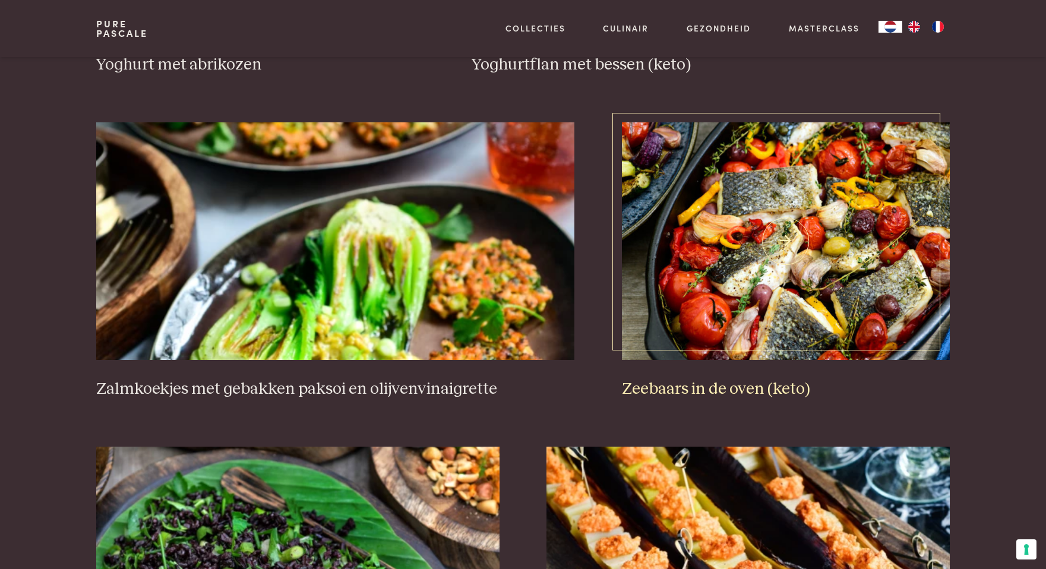
click at [708, 255] on img at bounding box center [786, 241] width 328 height 238
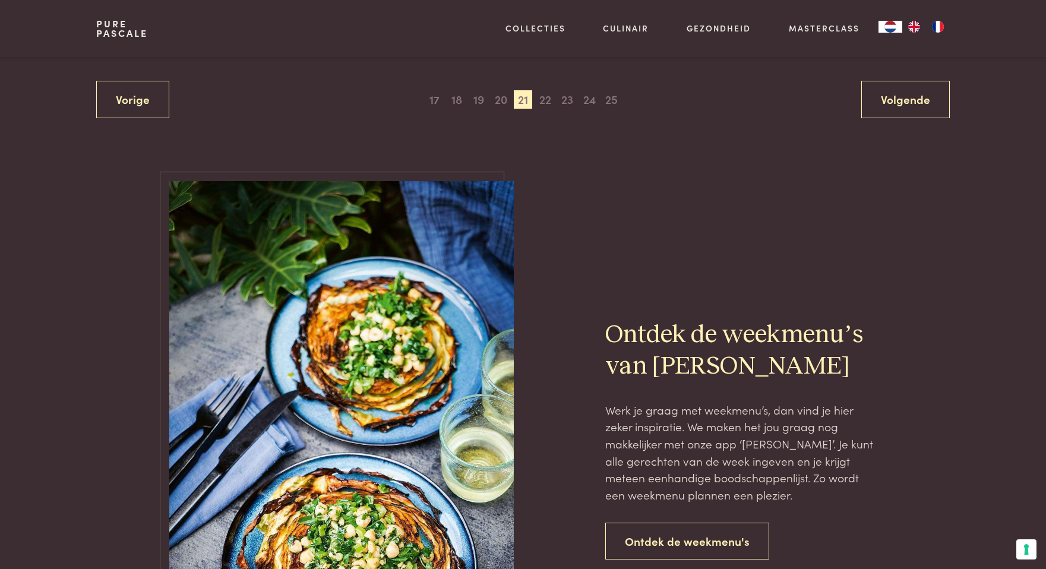
scroll to position [2409, 0]
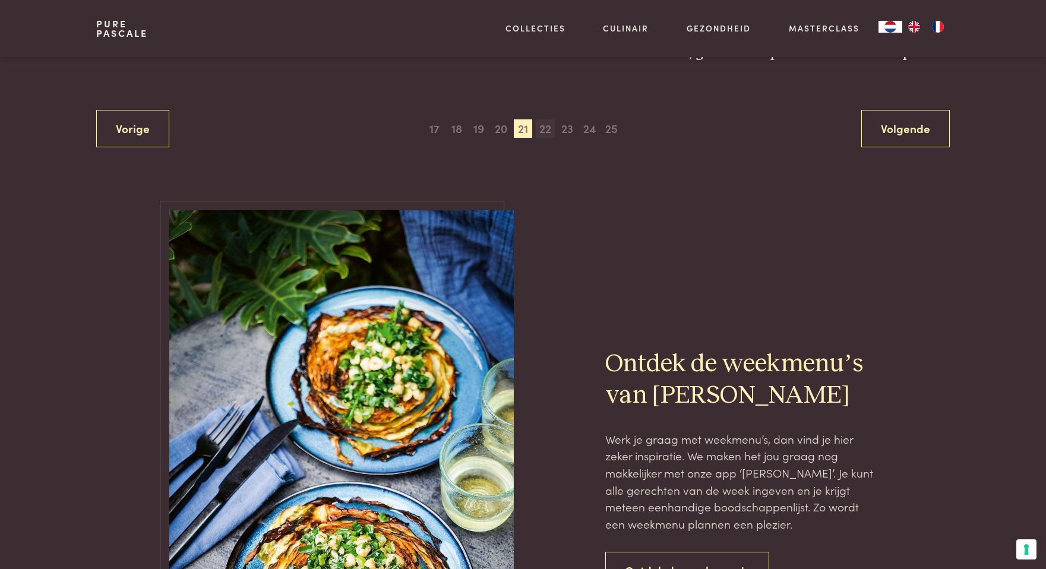
click at [546, 128] on span "22" at bounding box center [545, 128] width 19 height 19
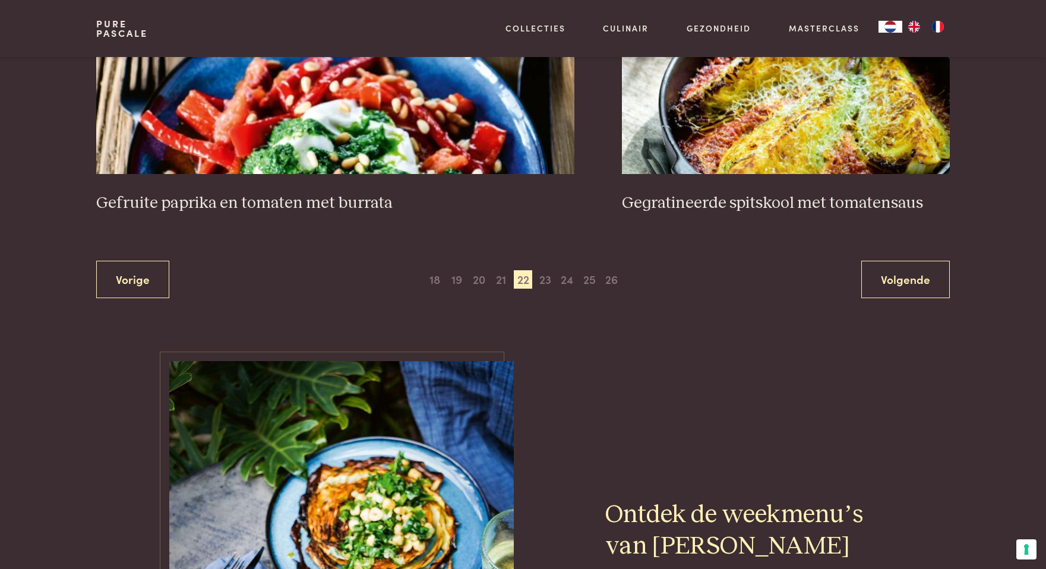
scroll to position [2302, 0]
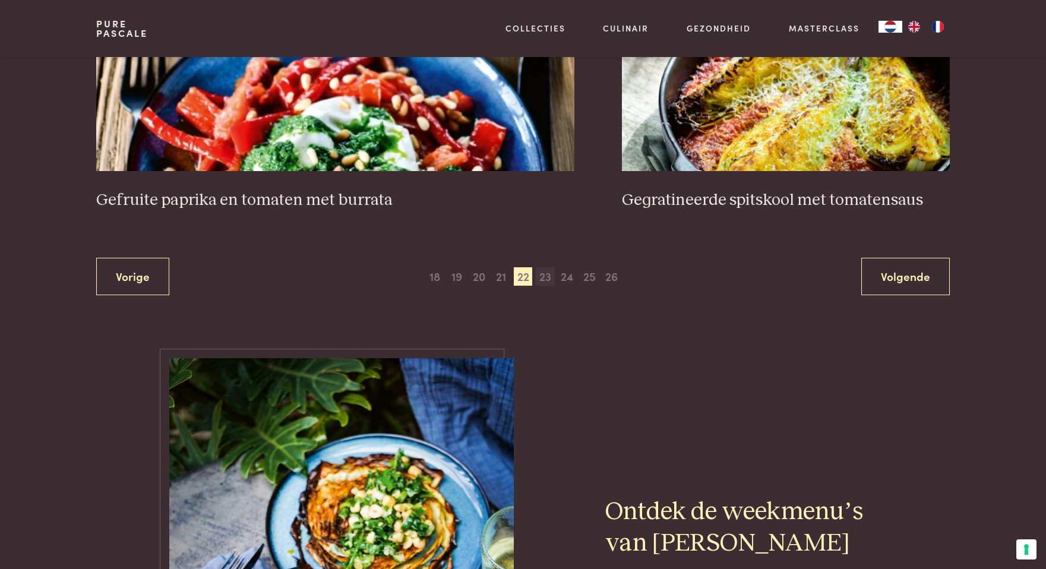
click at [545, 277] on span "23" at bounding box center [545, 276] width 19 height 19
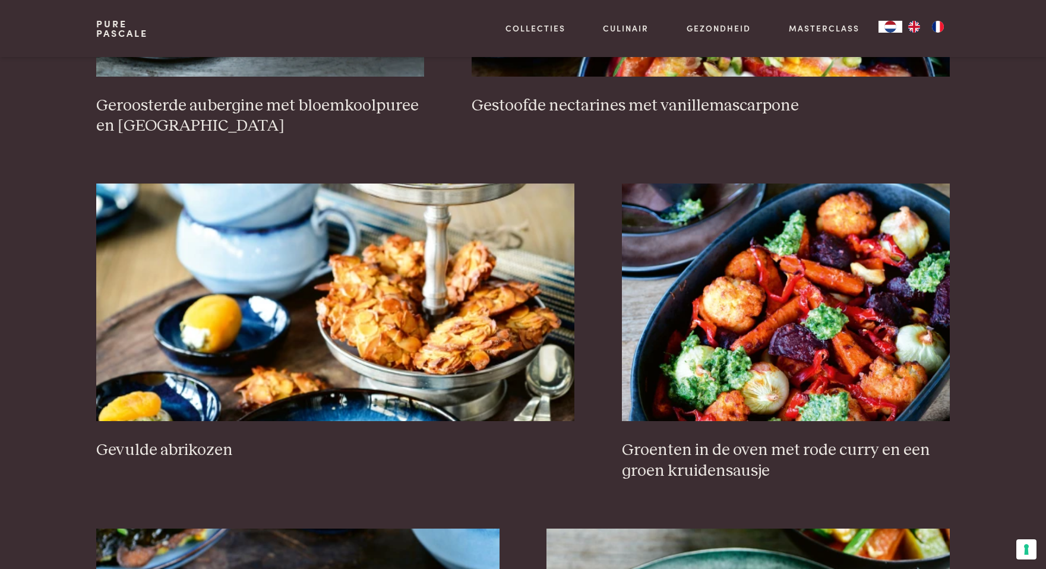
scroll to position [1059, 0]
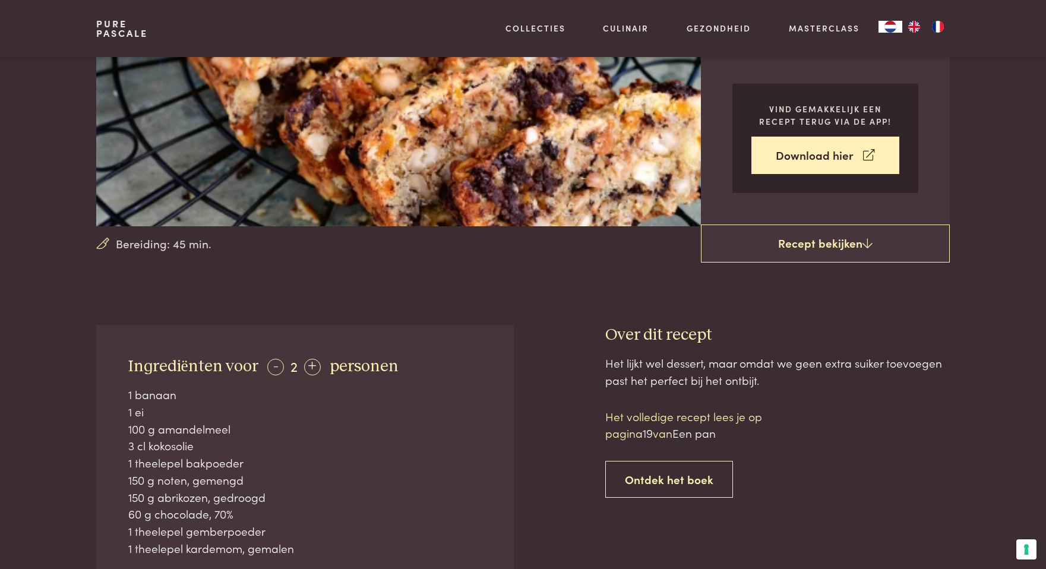
scroll to position [213, 0]
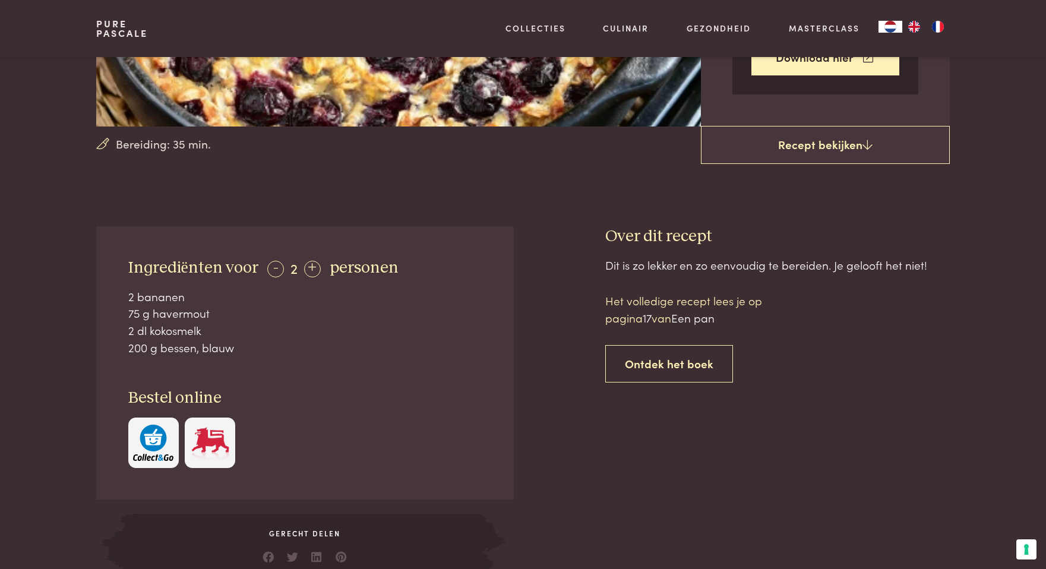
scroll to position [300, 0]
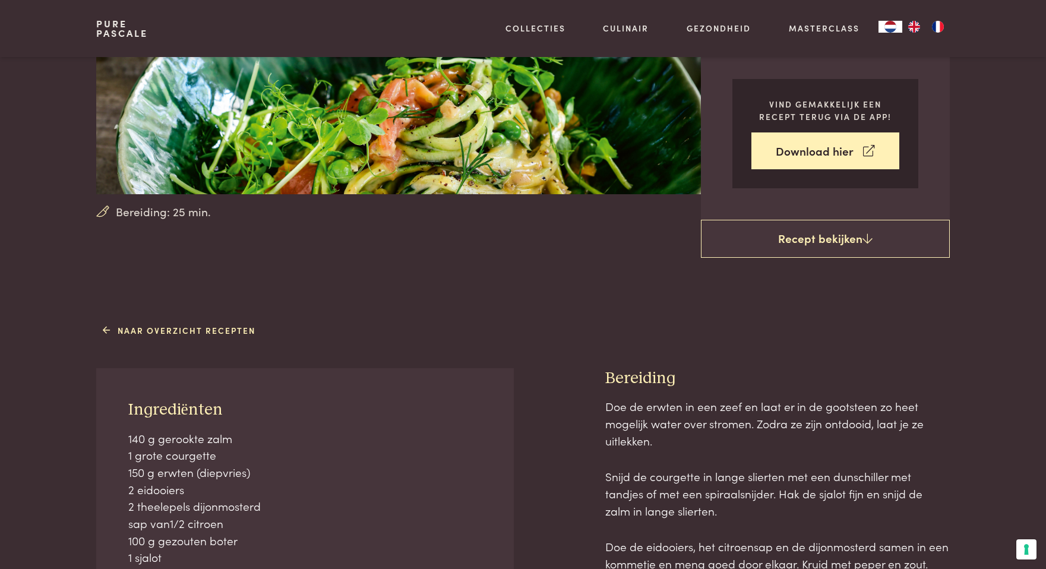
scroll to position [338, 0]
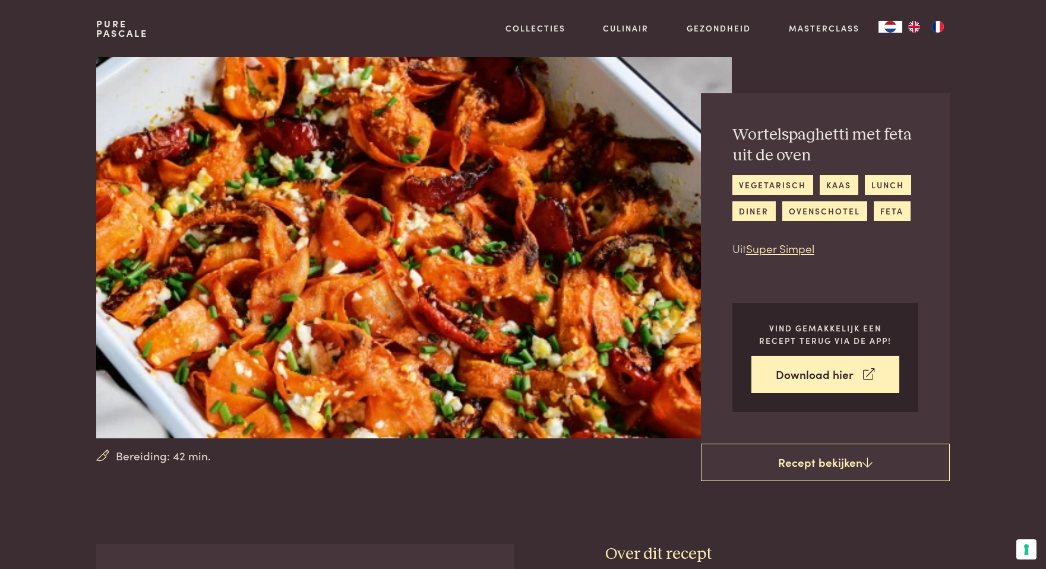
click at [559, 293] on img at bounding box center [413, 247] width 635 height 381
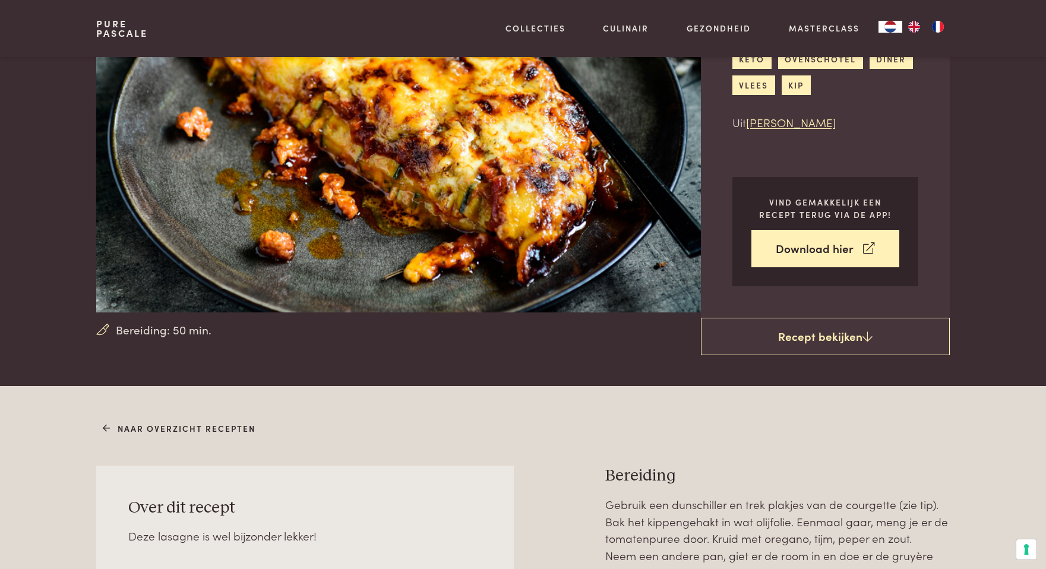
scroll to position [75, 0]
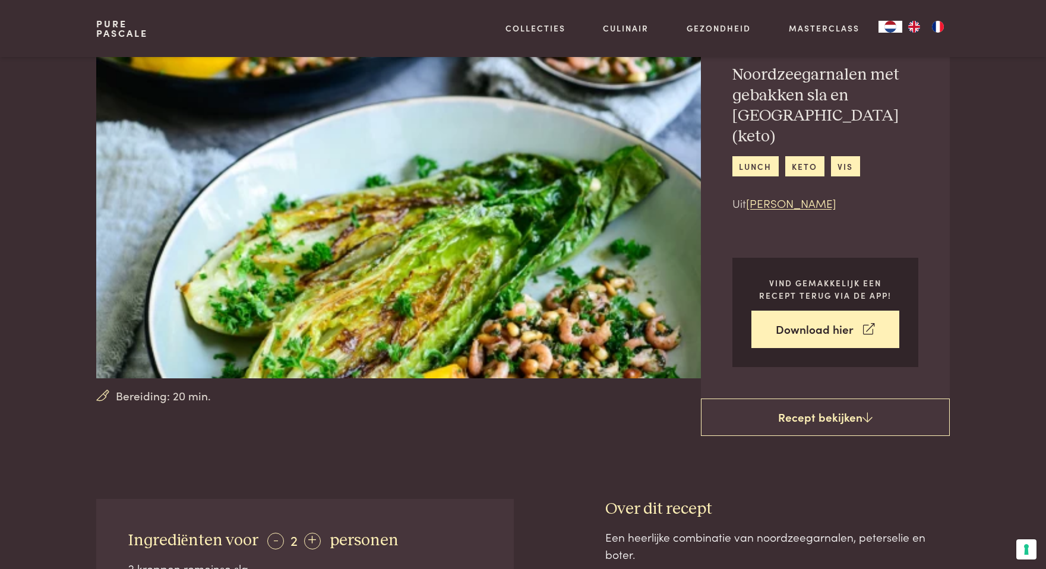
scroll to position [55, 0]
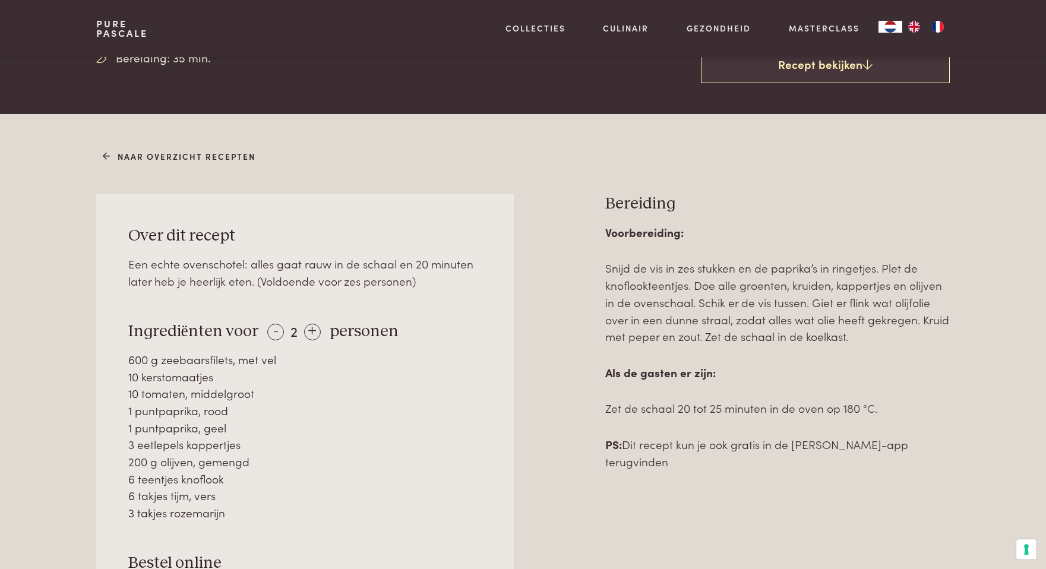
scroll to position [398, 0]
